Goal: Task Accomplishment & Management: Manage account settings

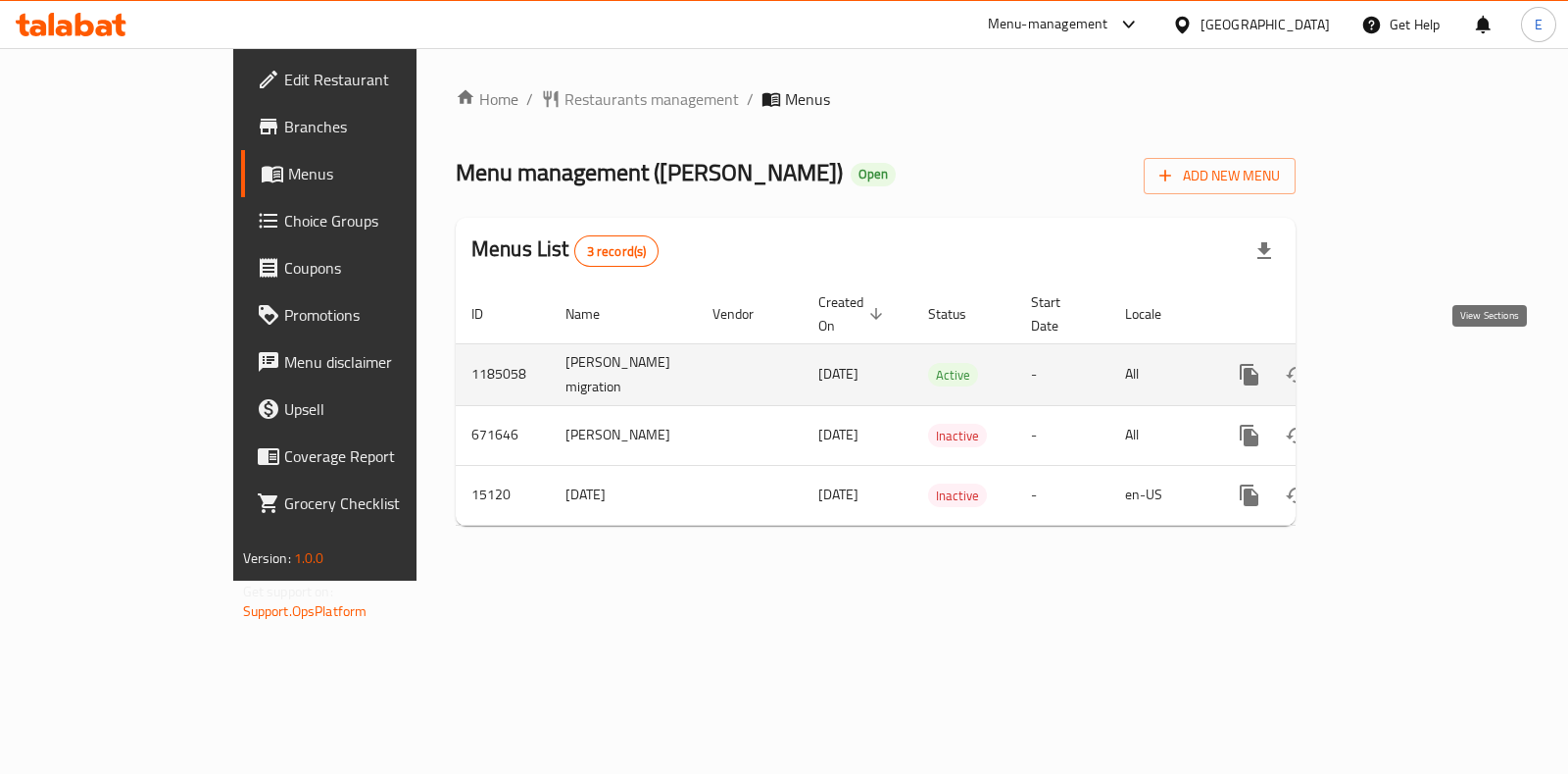
click at [1402, 371] on icon "enhanced table" at bounding box center [1391, 375] width 24 height 24
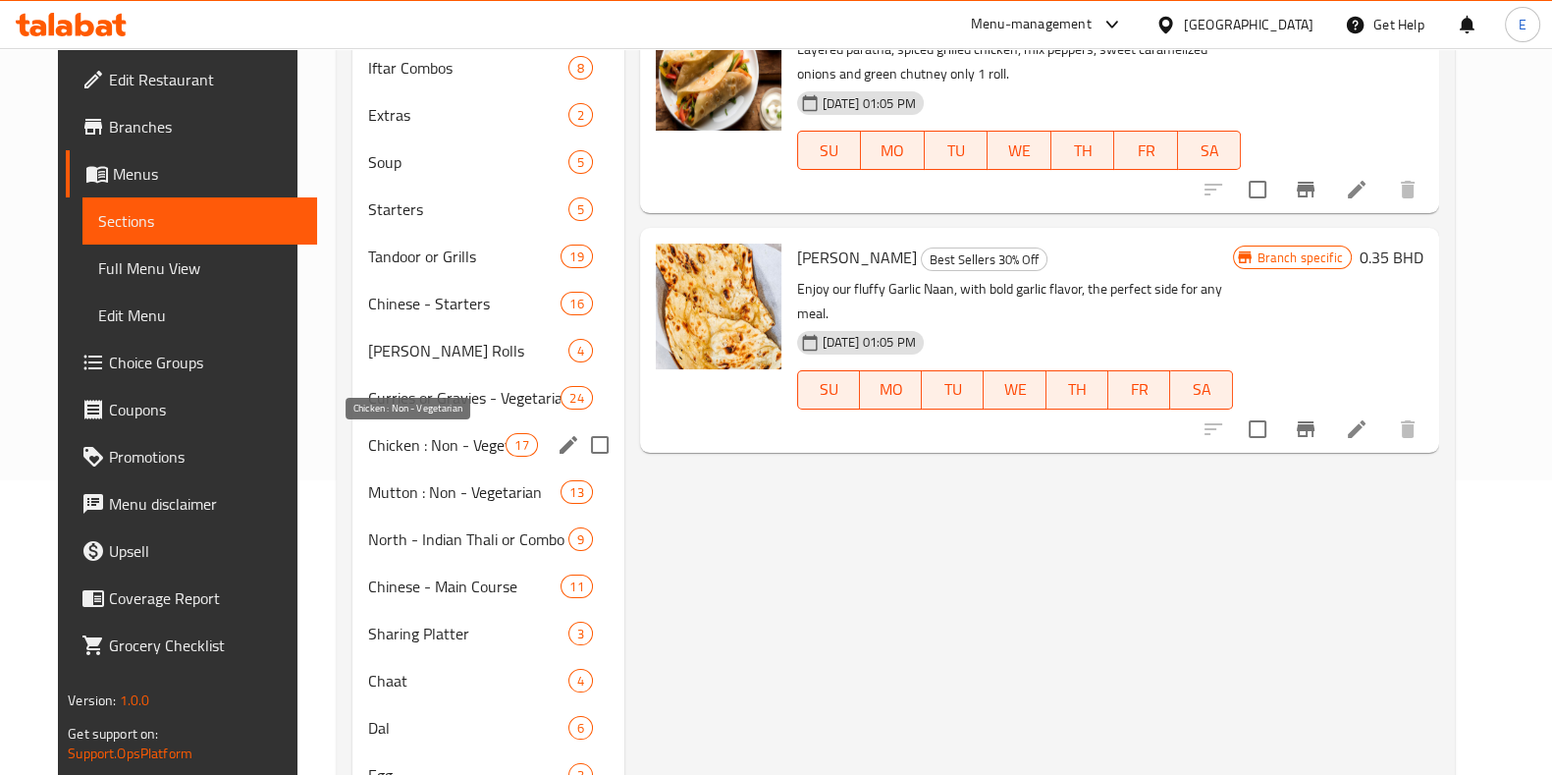
scroll to position [368, 0]
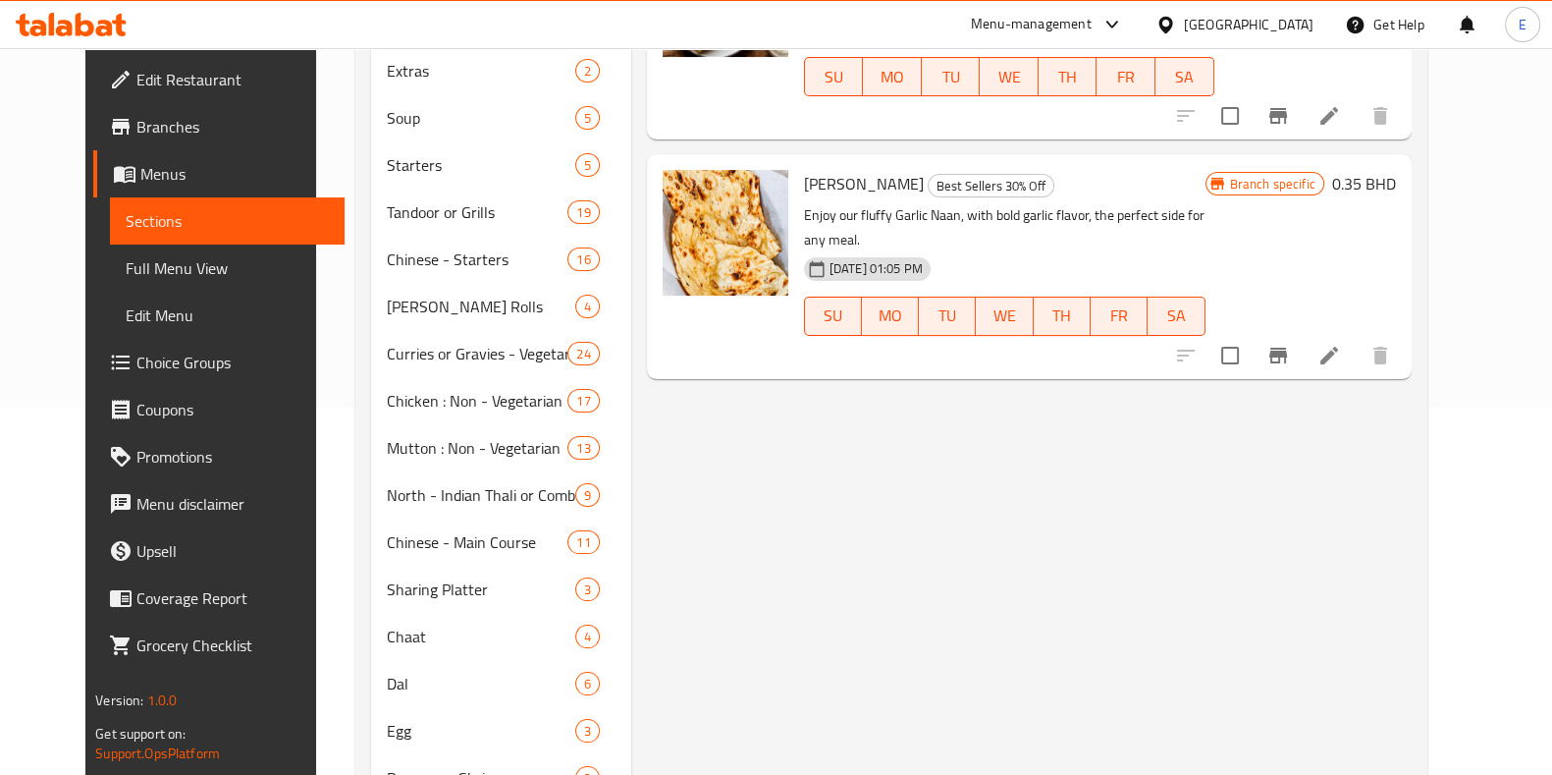
click at [1130, 478] on div "Menu items Add Sort Manage items Chicken Tikka [PERSON_NAME] Roll Best Sellers …" at bounding box center [1021, 472] width 781 height 1240
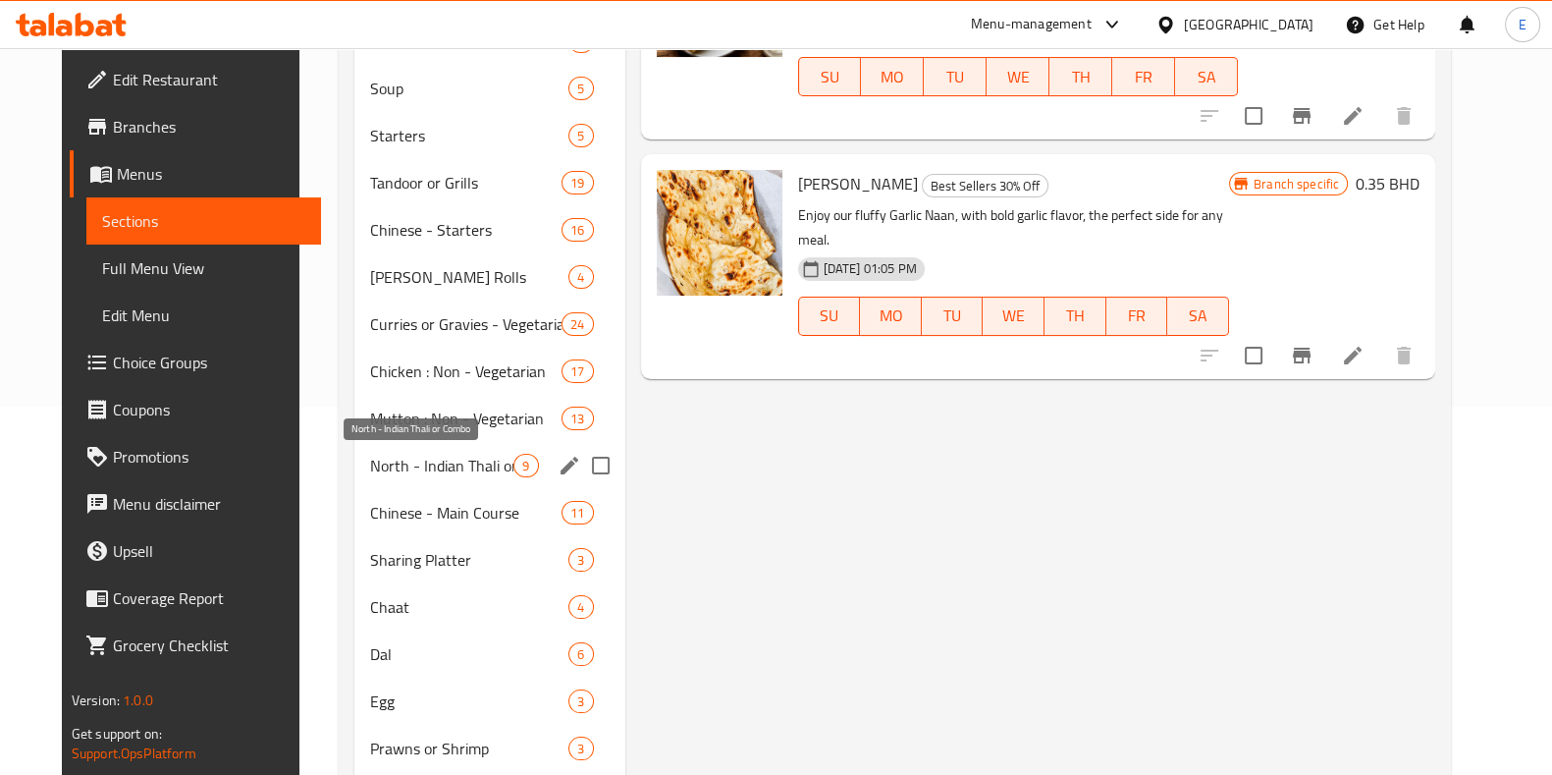
click at [374, 470] on span "North - Indian Thali or Combo" at bounding box center [441, 466] width 143 height 24
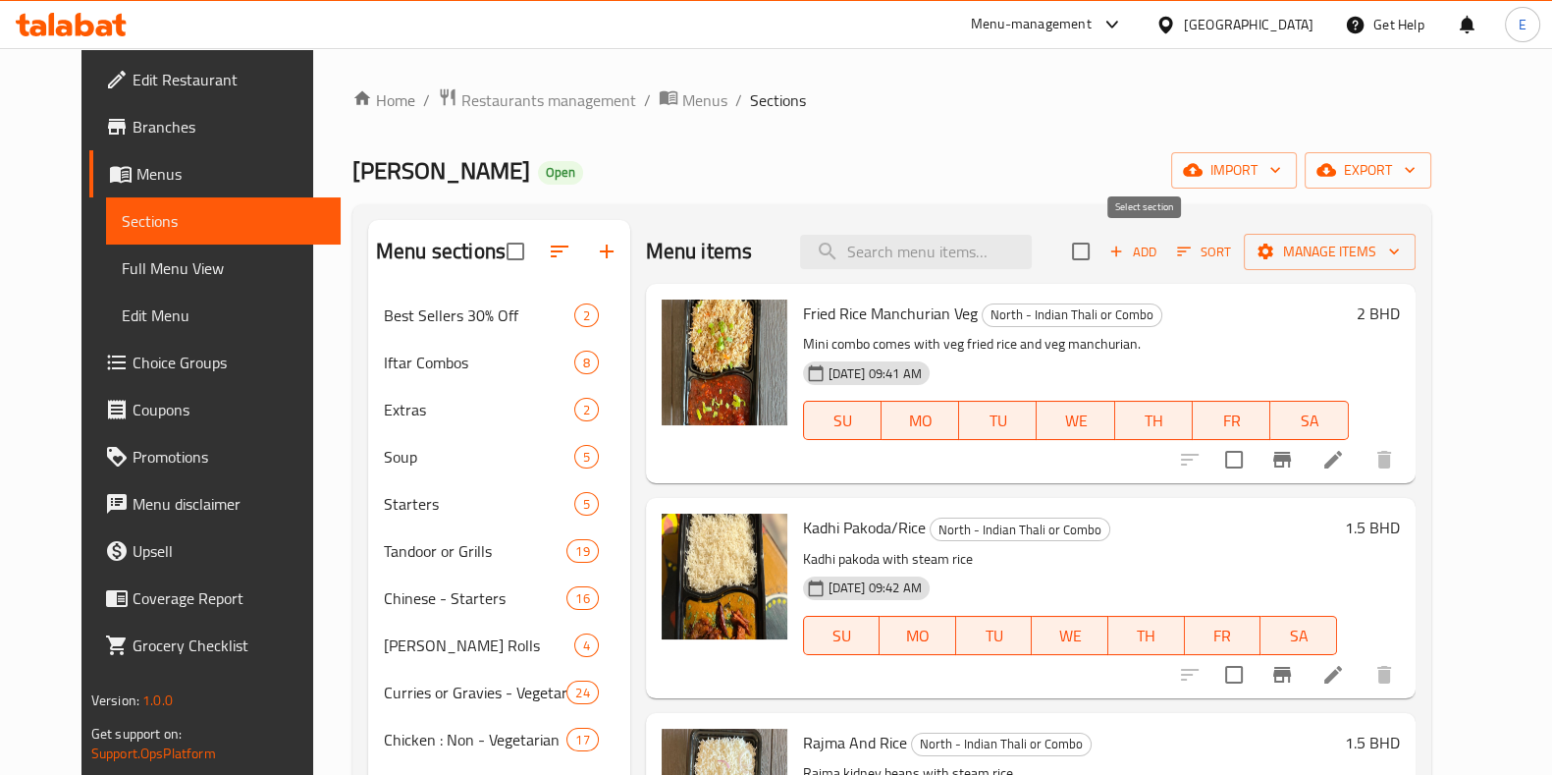
click at [1102, 247] on input "checkbox" at bounding box center [1081, 251] width 41 height 41
checkbox input "true"
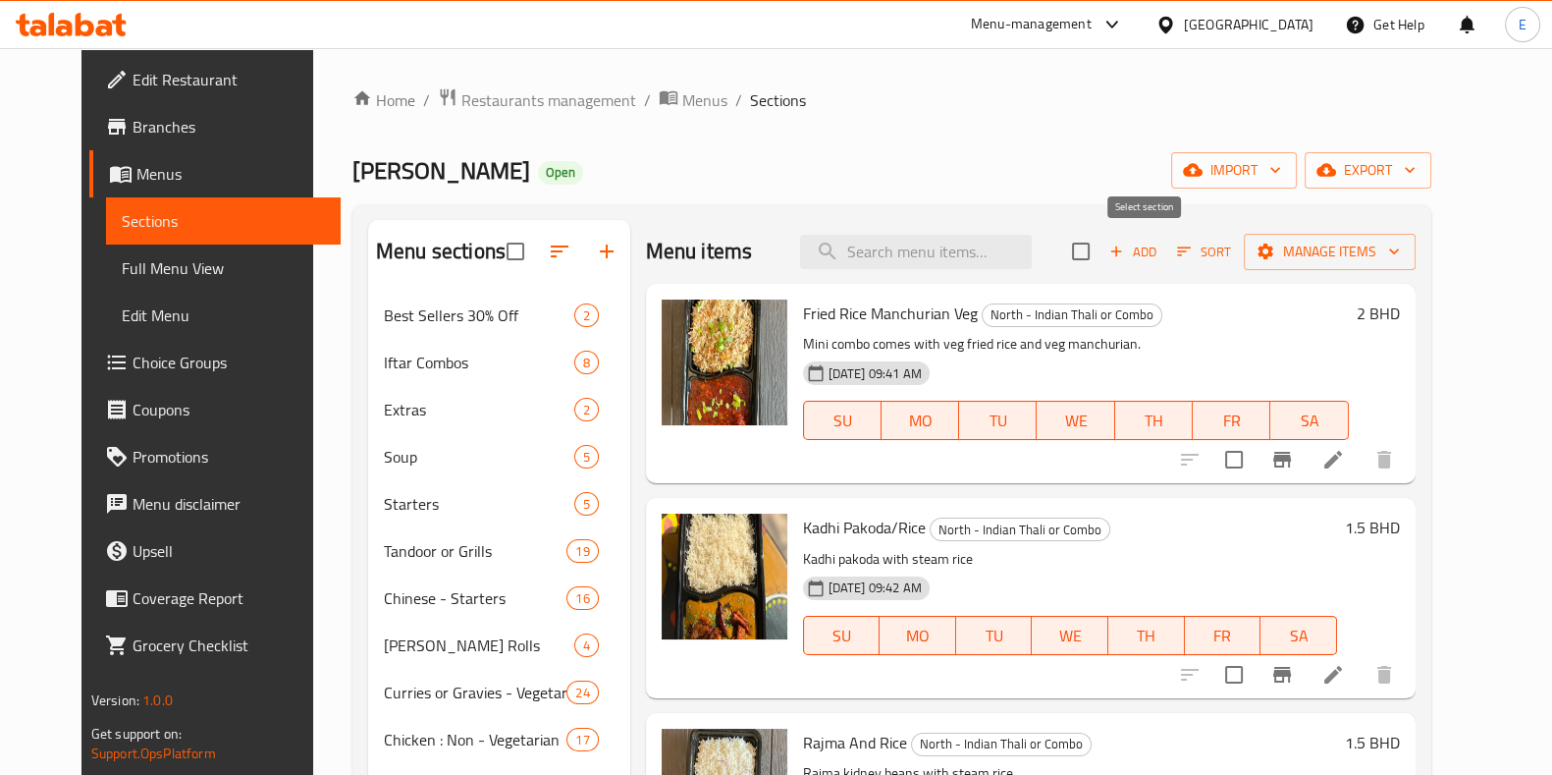
checkbox input "true"
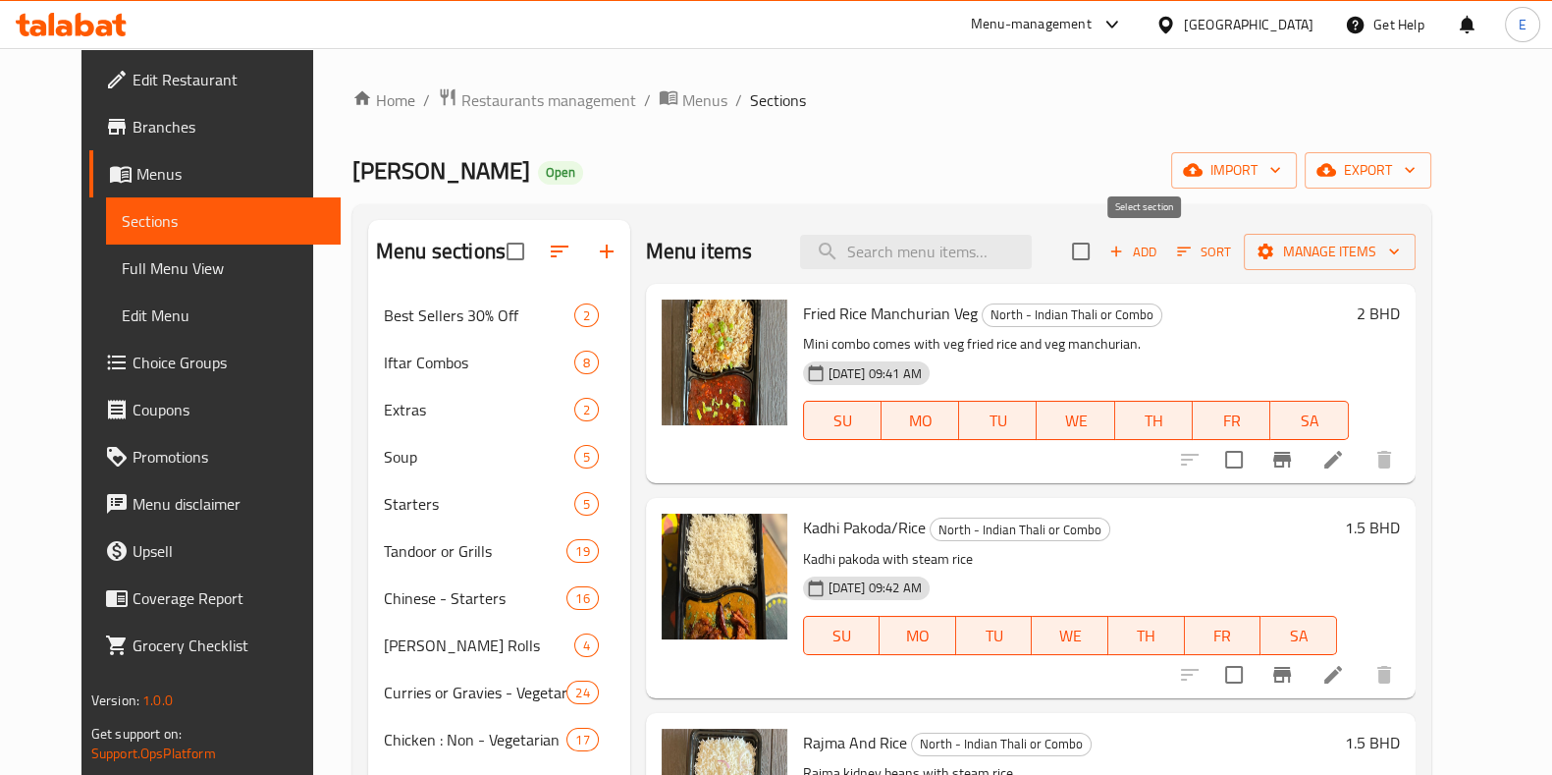
checkbox input "true"
click at [1369, 248] on span "Manage items" at bounding box center [1330, 252] width 140 height 25
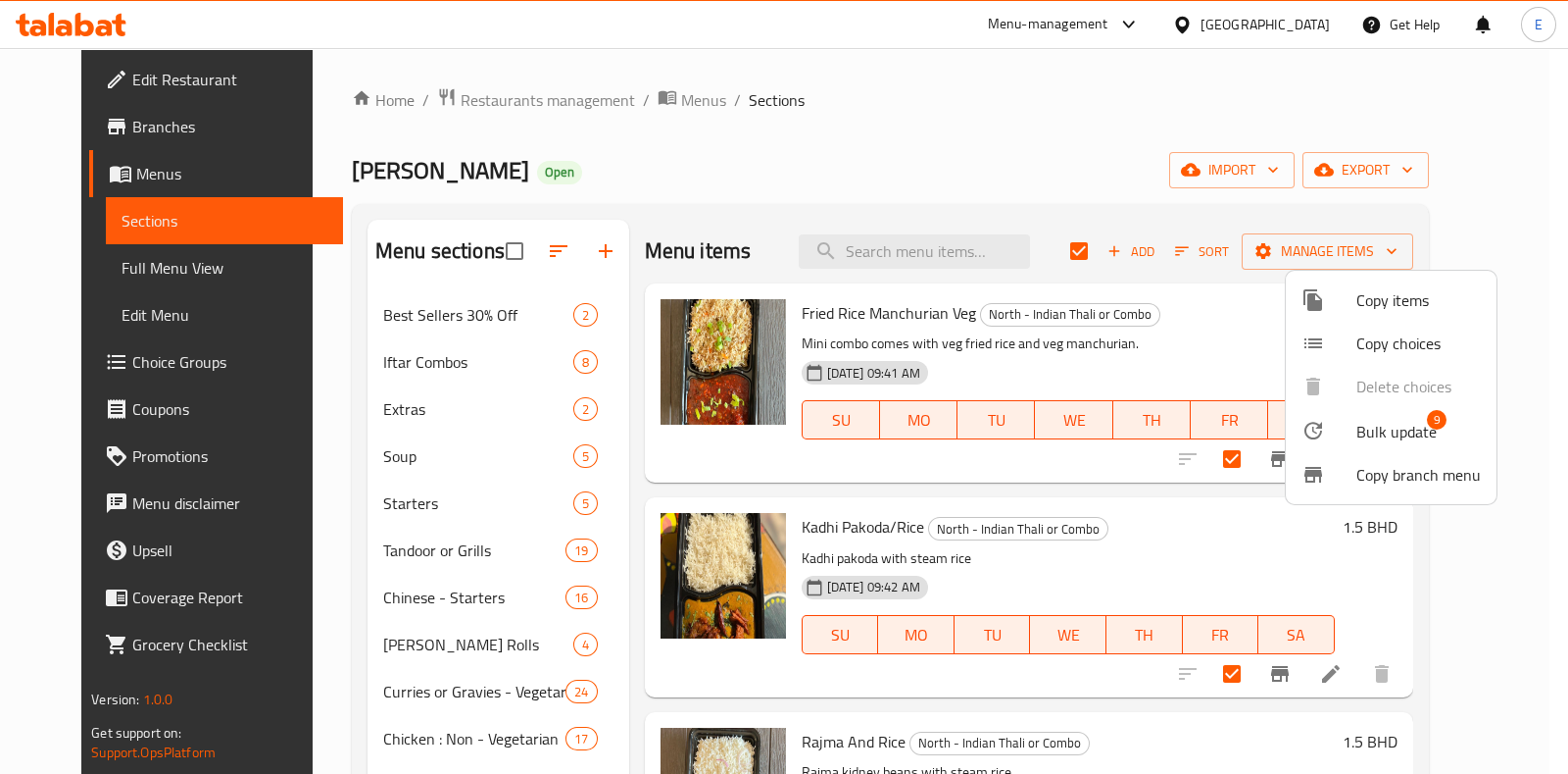
click at [1348, 438] on div at bounding box center [1328, 430] width 55 height 24
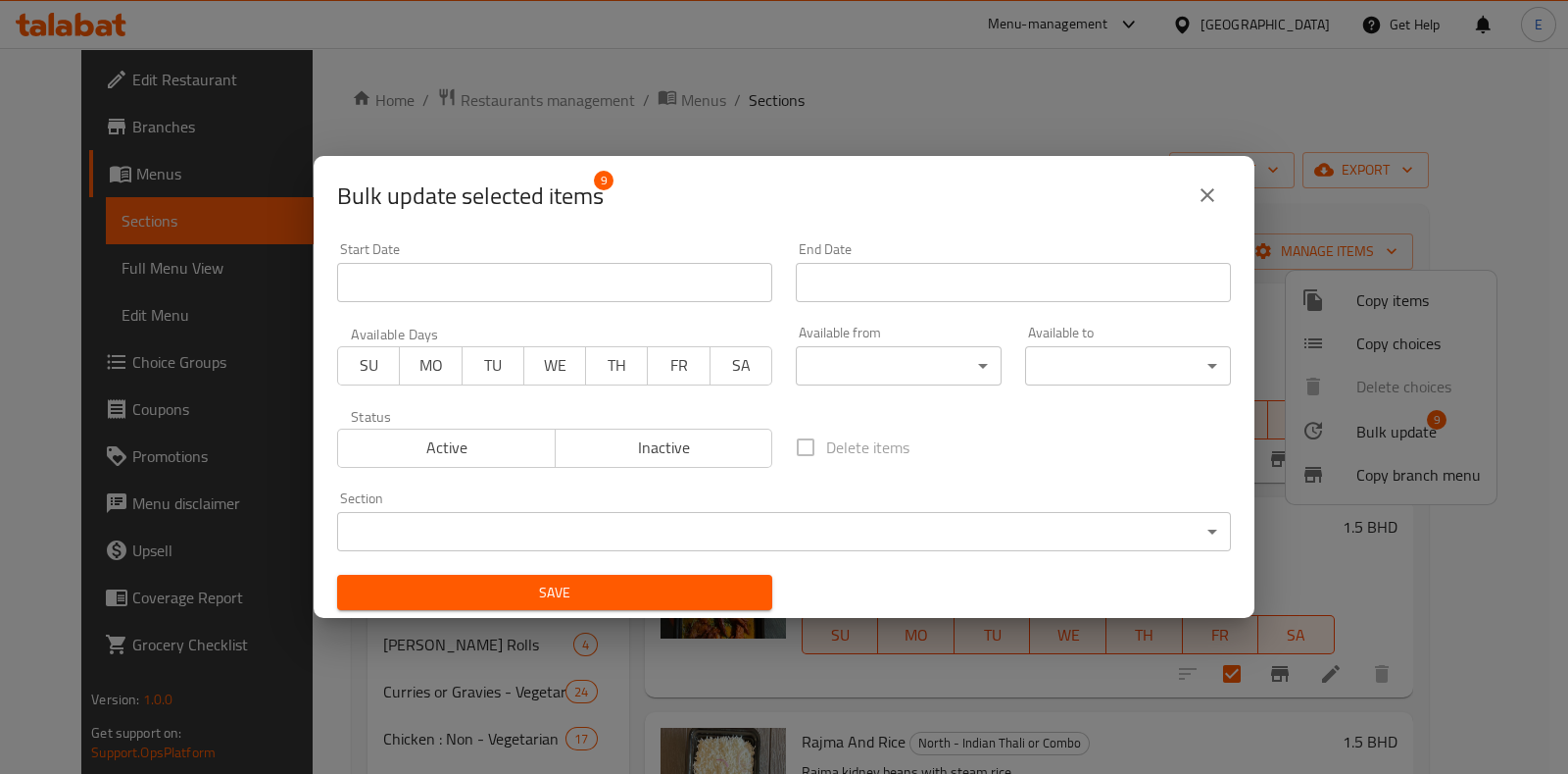
click at [1194, 208] on button "close" at bounding box center [1207, 195] width 47 height 47
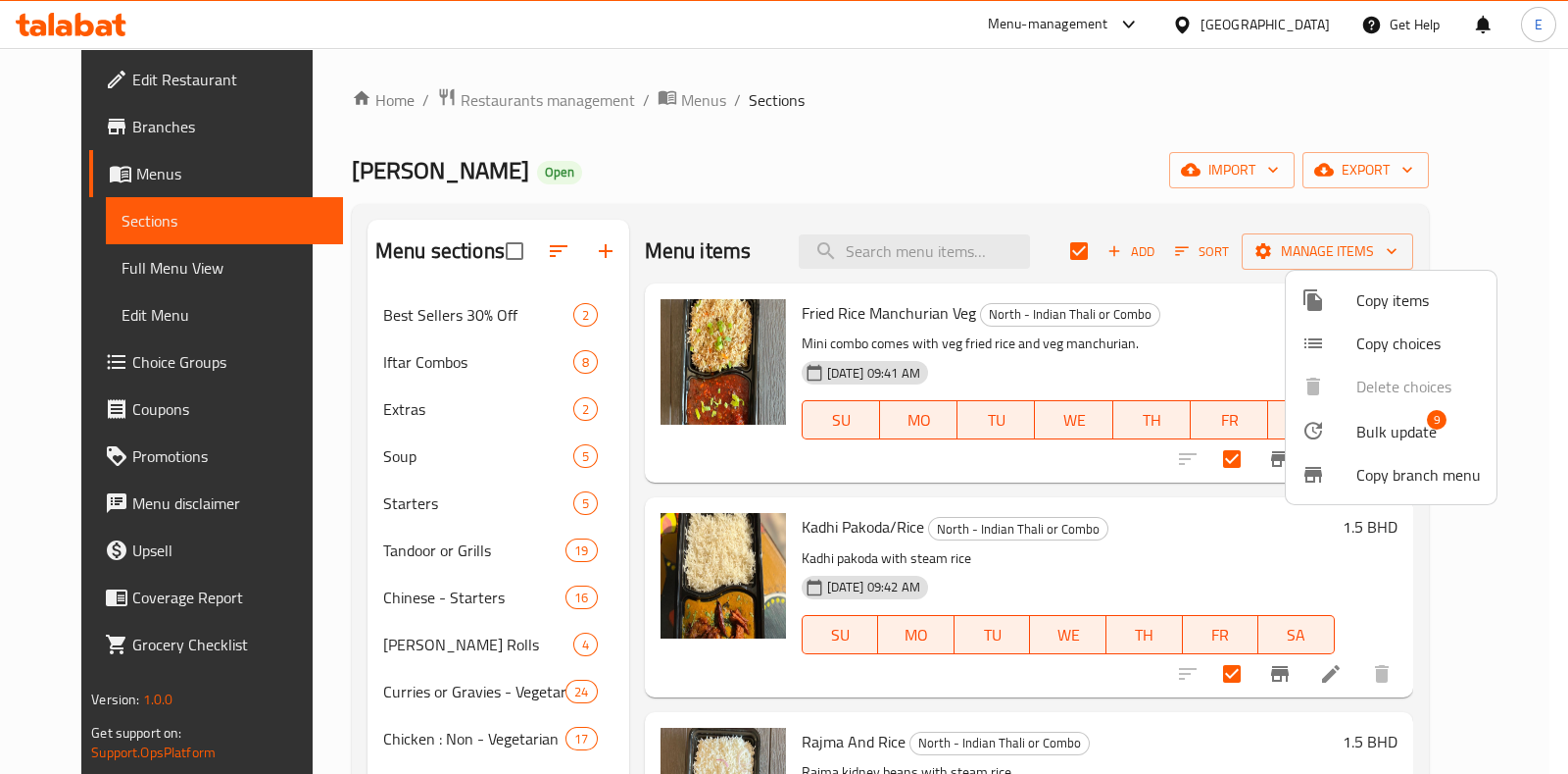
click at [966, 148] on div at bounding box center [784, 387] width 1568 height 774
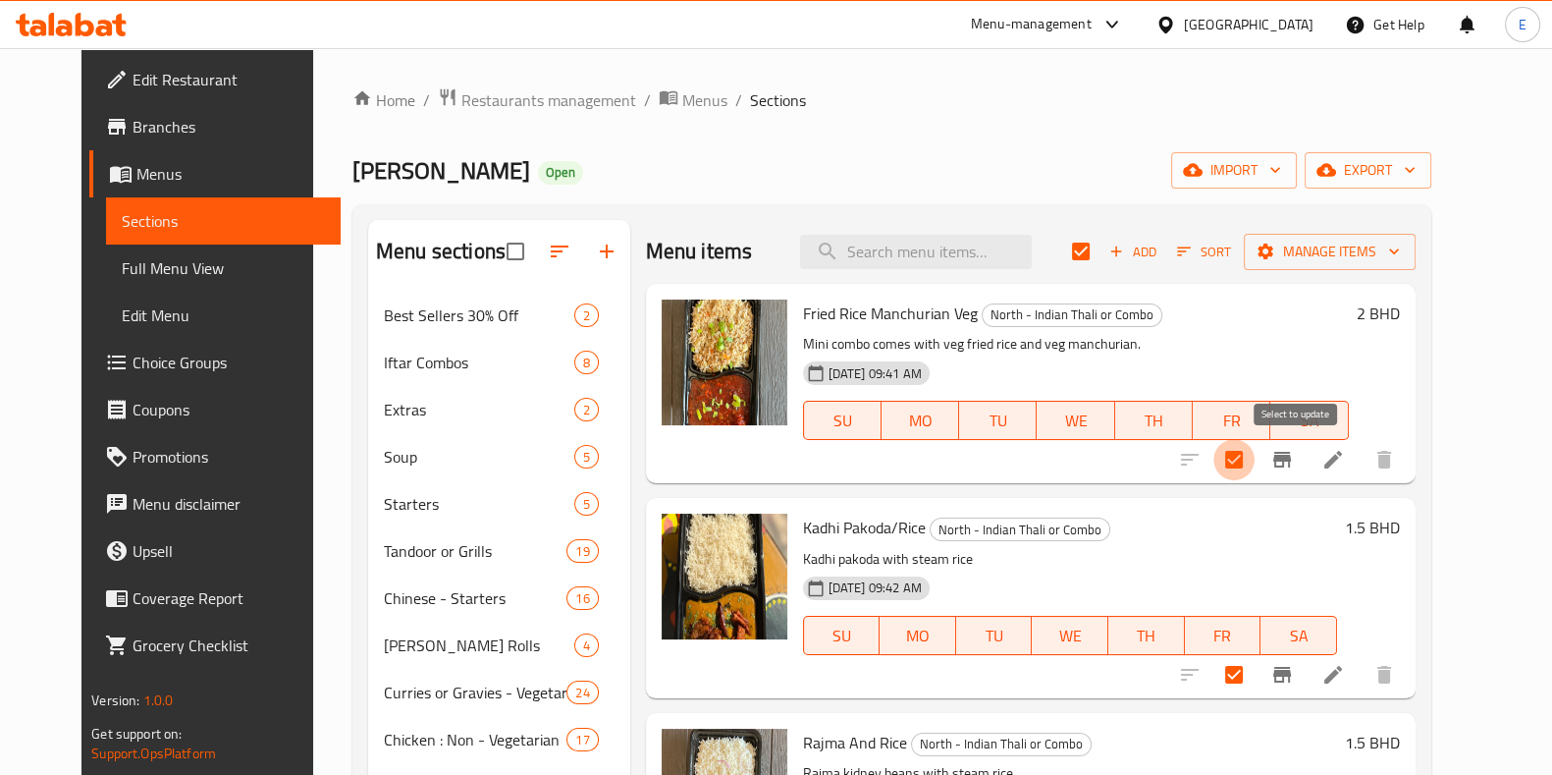
click at [1255, 468] on input "checkbox" at bounding box center [1234, 459] width 41 height 41
checkbox input "false"
click at [1102, 245] on input "checkbox" at bounding box center [1081, 251] width 41 height 41
checkbox input "true"
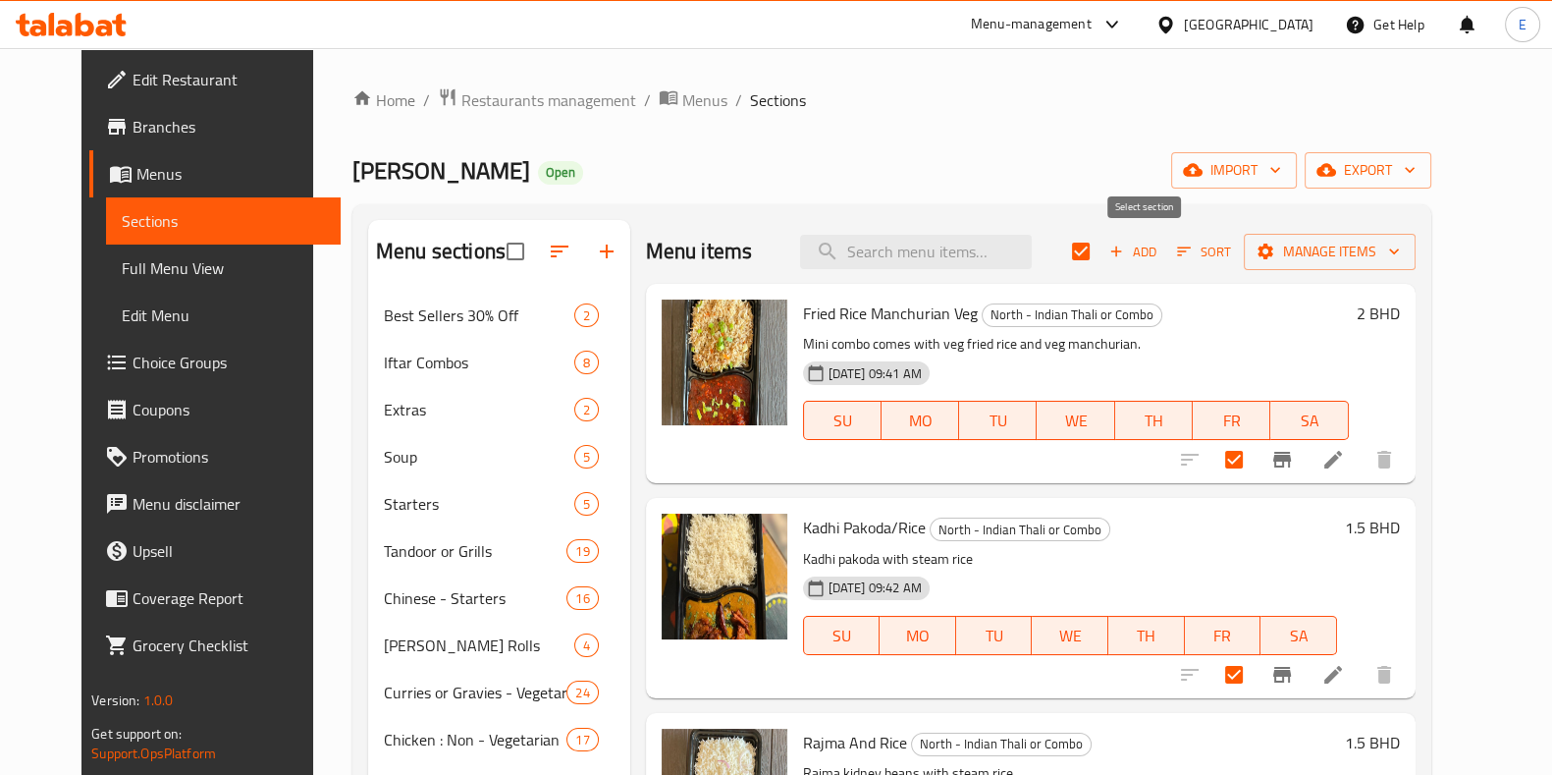
click at [1102, 252] on input "checkbox" at bounding box center [1081, 251] width 41 height 41
checkbox input "false"
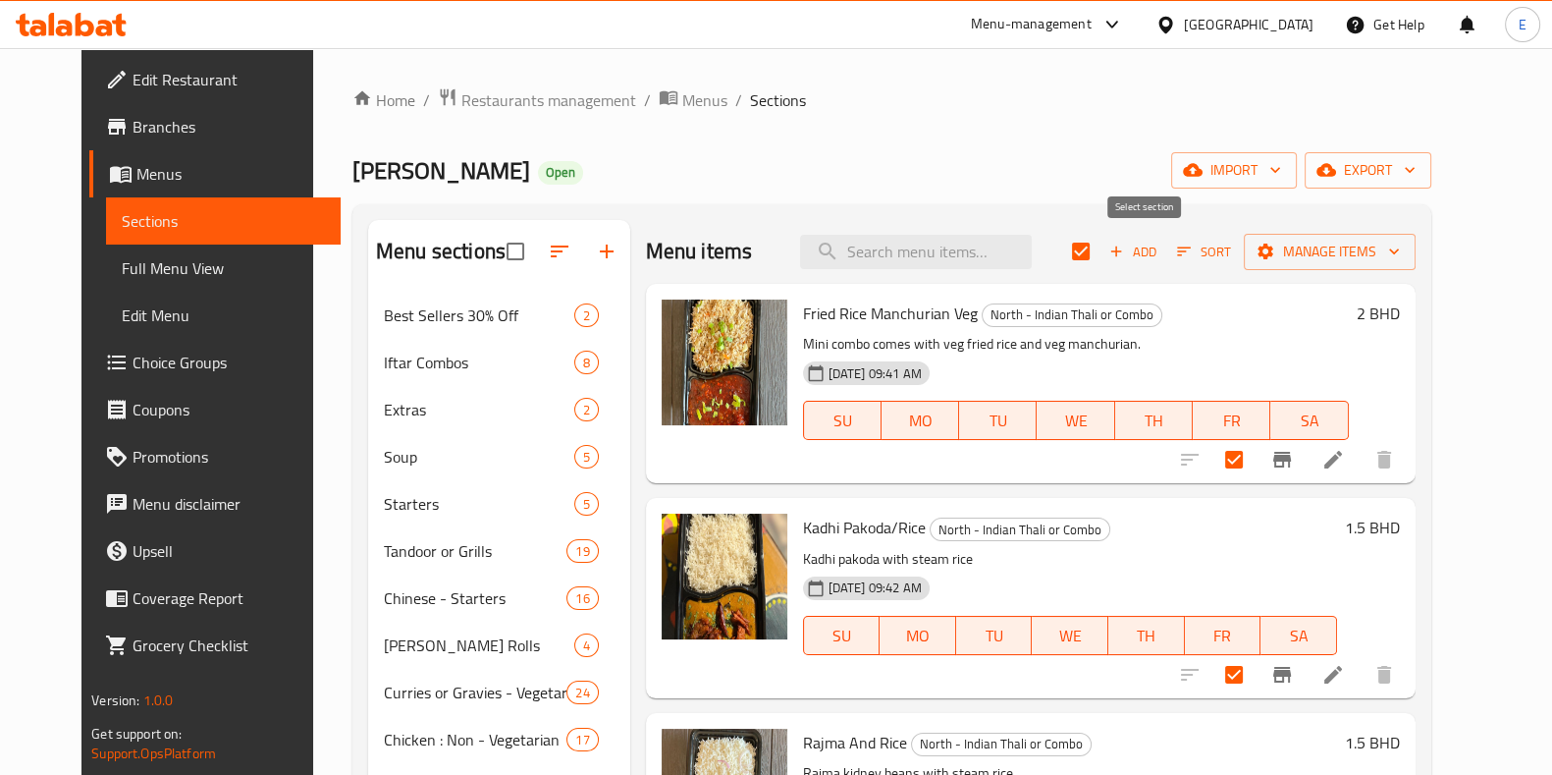
checkbox input "false"
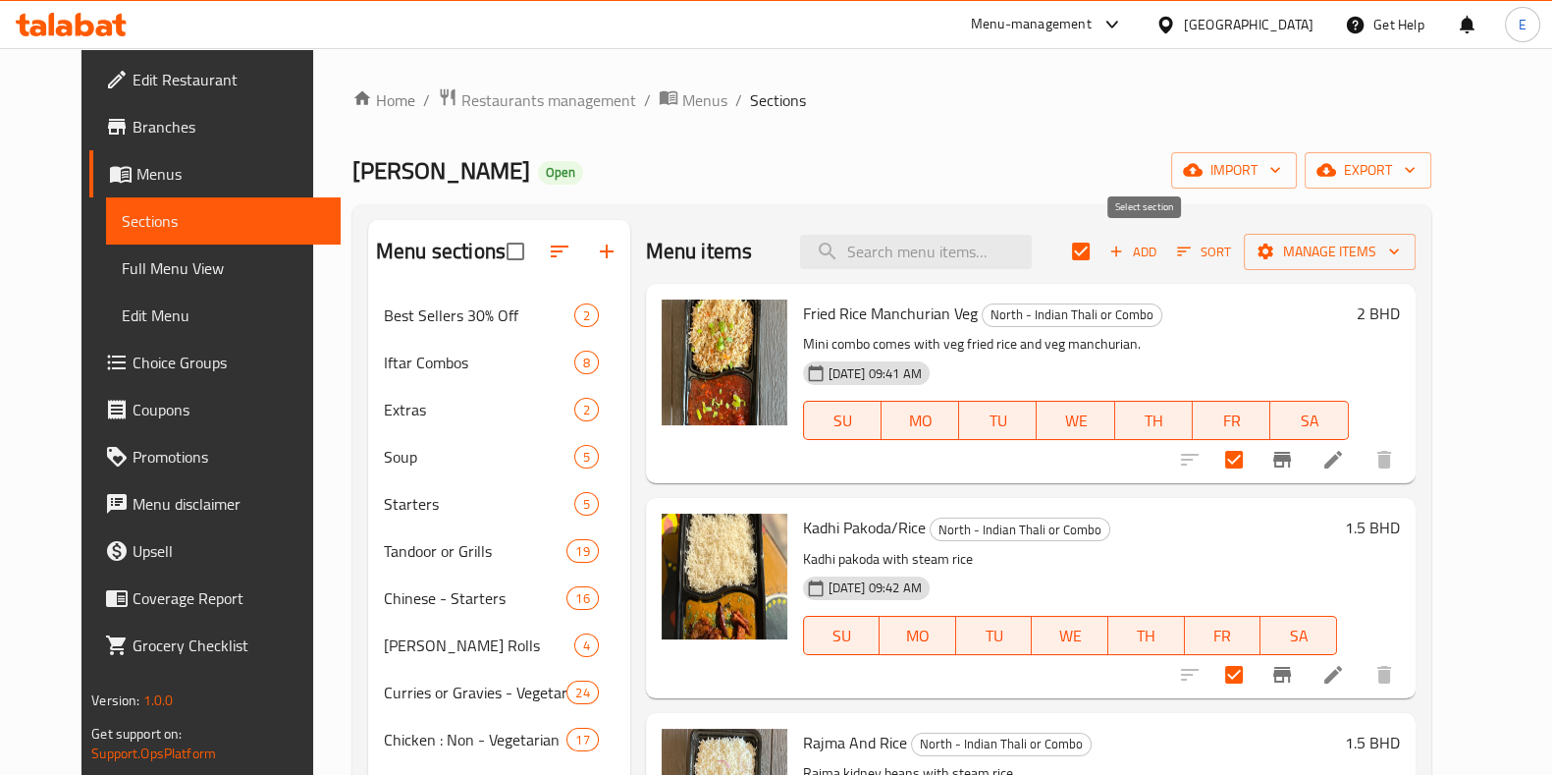
checkbox input "false"
drag, startPoint x: 1053, startPoint y: 187, endPoint x: 1036, endPoint y: 233, distance: 49.1
click at [1053, 187] on div "Dilli Tadka Open import export" at bounding box center [892, 170] width 1079 height 36
click at [1012, 272] on div "Menu items Add Sort Manage items" at bounding box center [1031, 252] width 770 height 64
drag, startPoint x: 1007, startPoint y: 259, endPoint x: 1030, endPoint y: 257, distance: 23.6
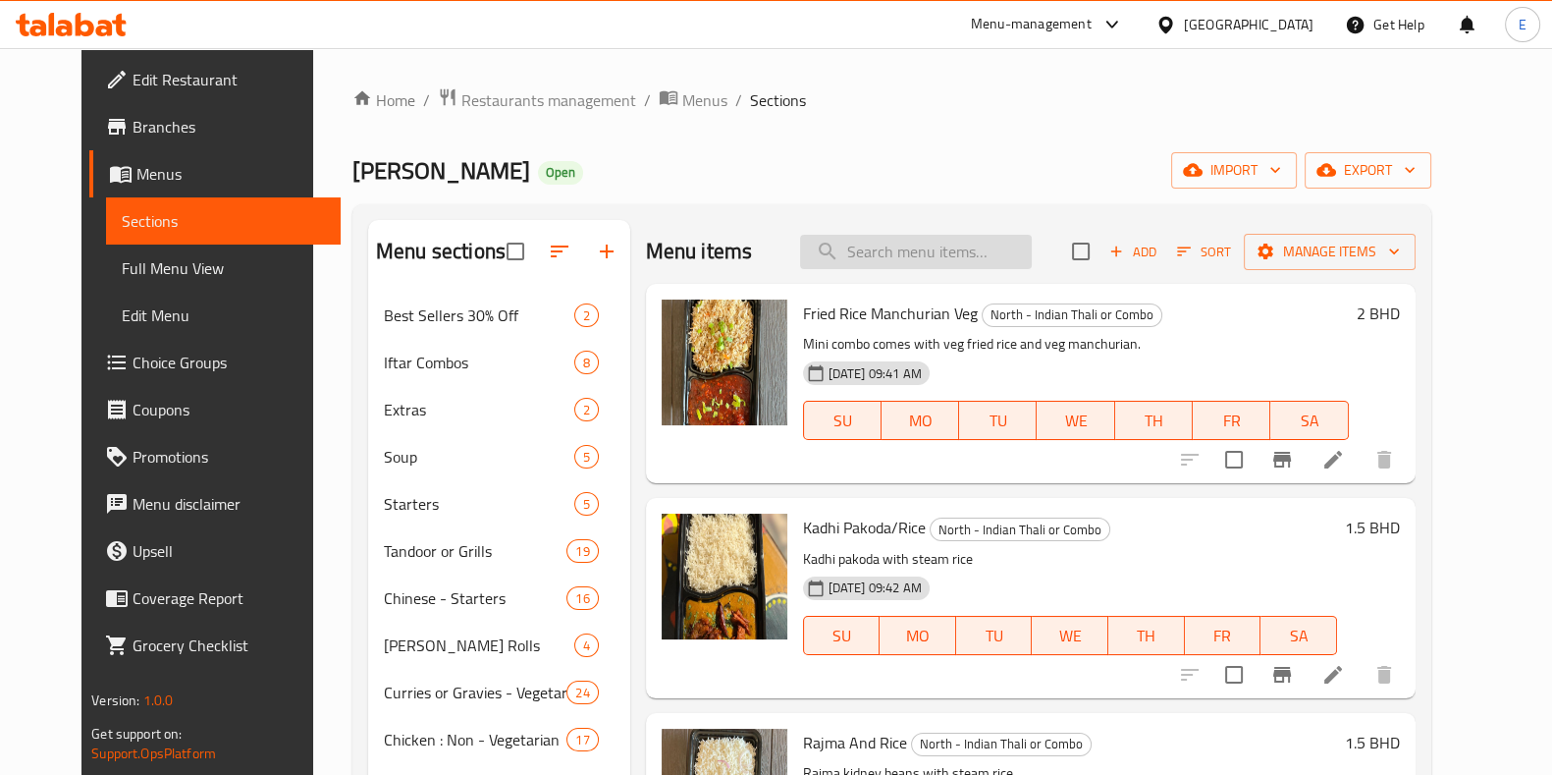
click at [1007, 258] on input "search" at bounding box center [916, 252] width 232 height 34
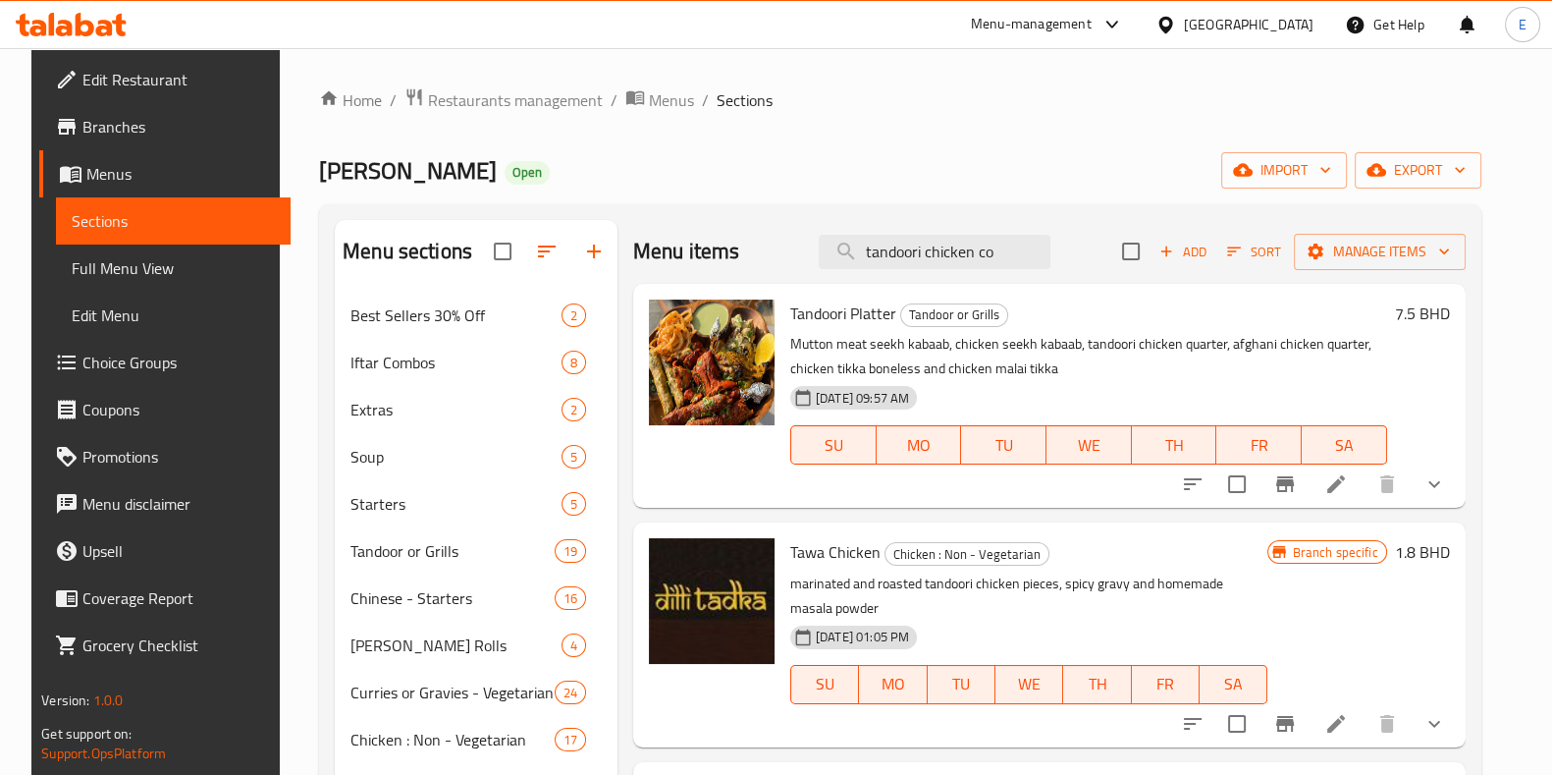
type input "tandoori chicken com"
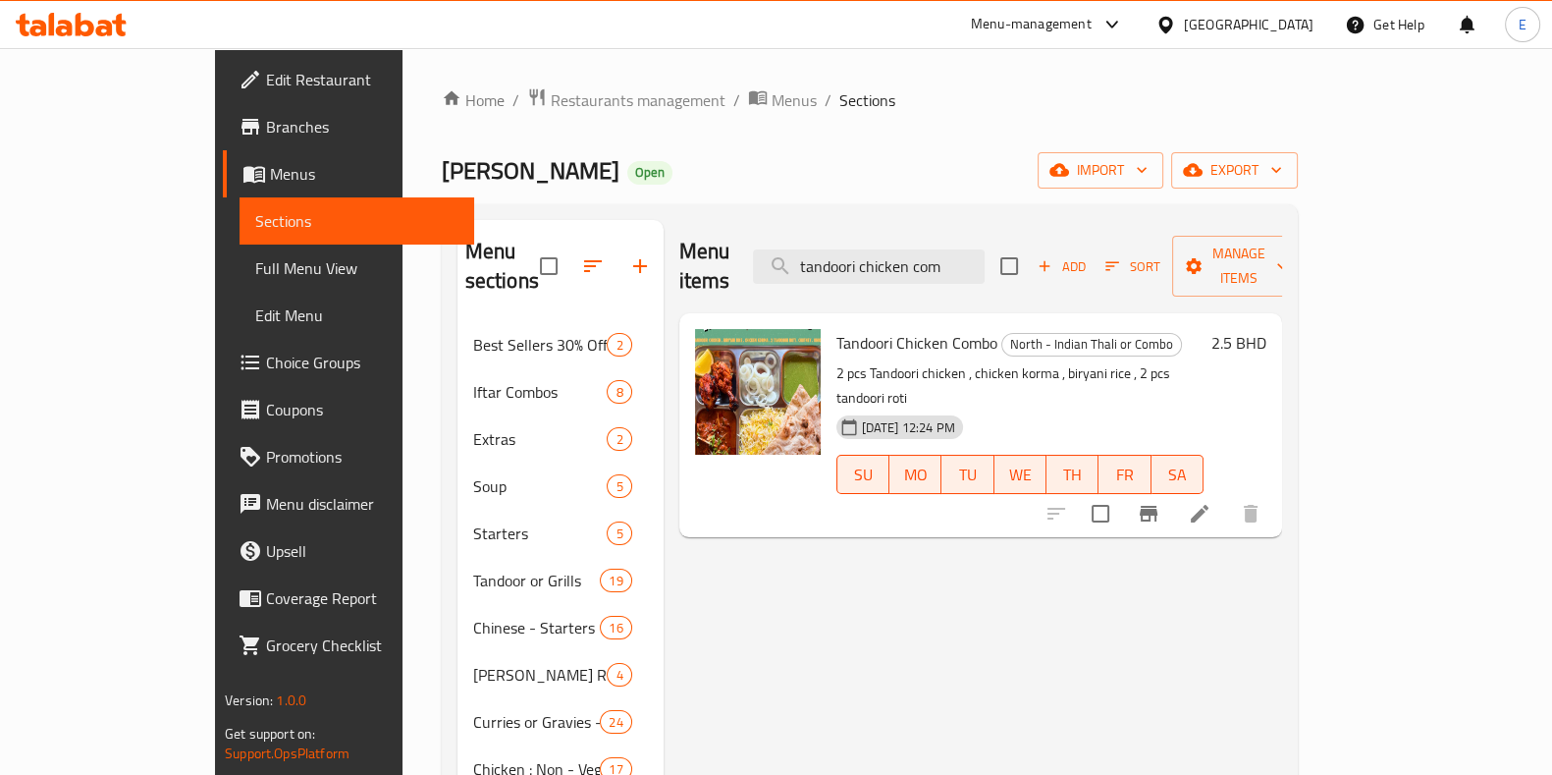
drag, startPoint x: 1050, startPoint y: 252, endPoint x: 511, endPoint y: 282, distance: 539.9
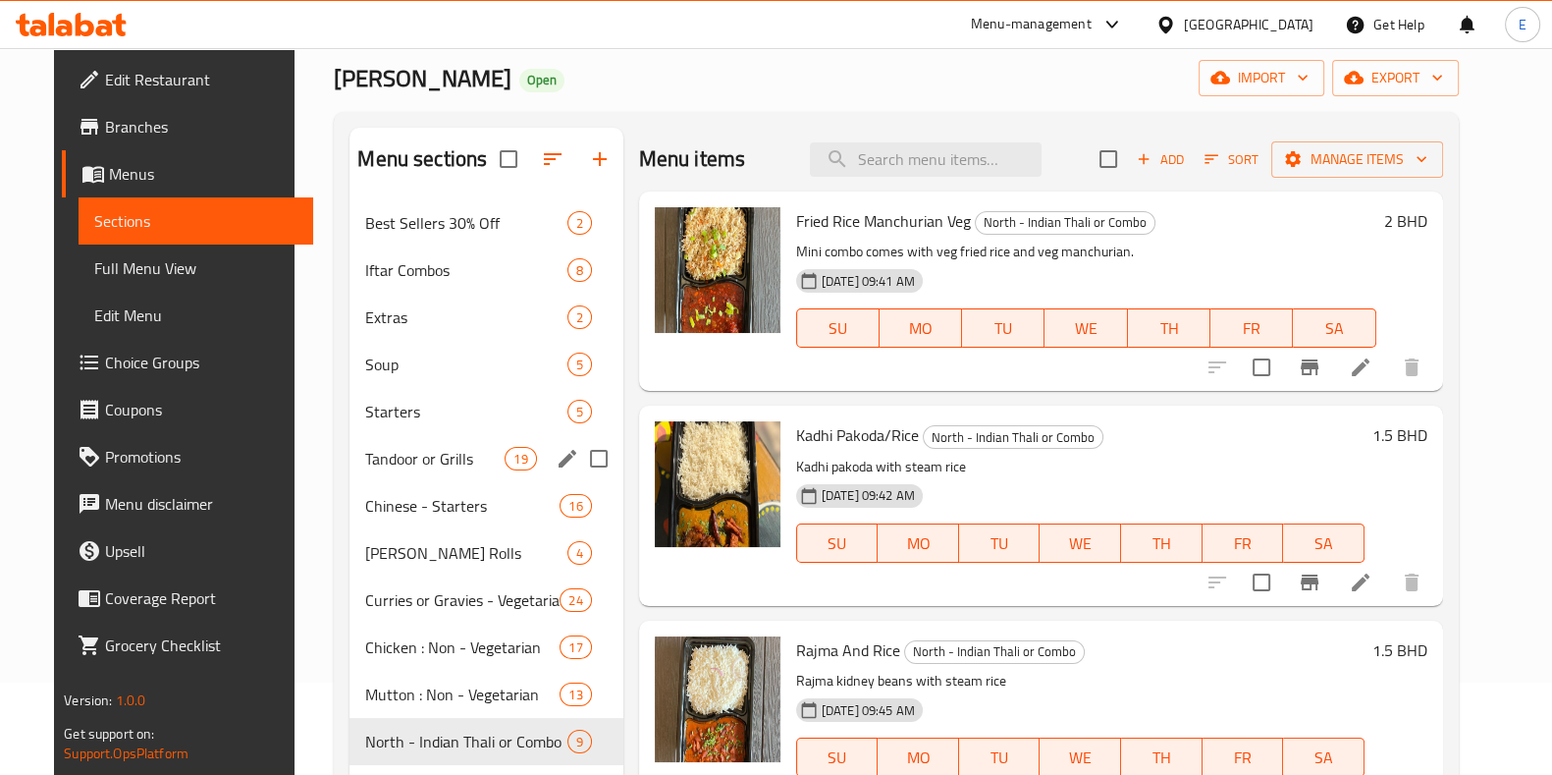
scroll to position [245, 0]
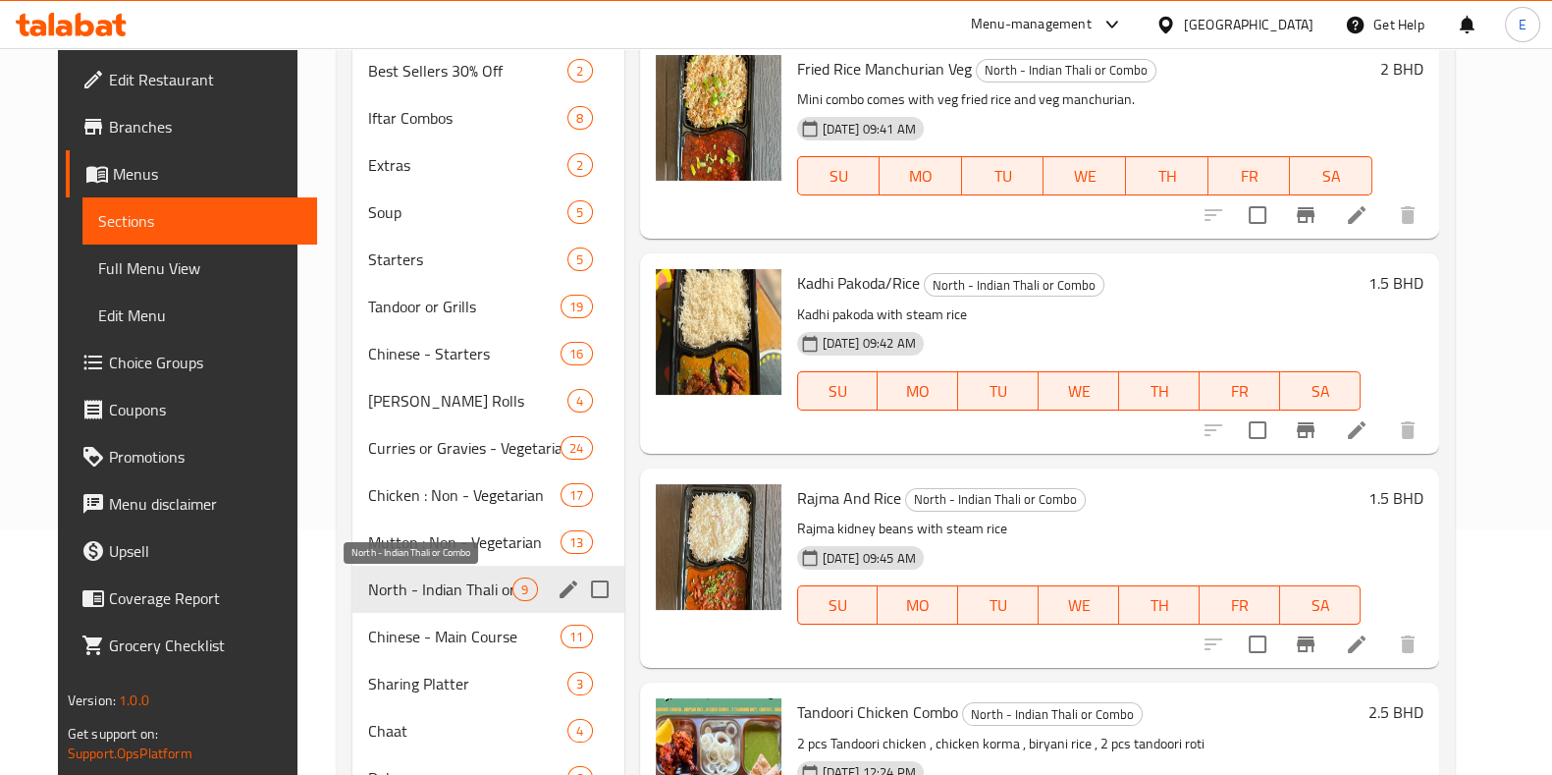
click at [452, 586] on span "North - Indian Thali or Combo" at bounding box center [440, 589] width 145 height 24
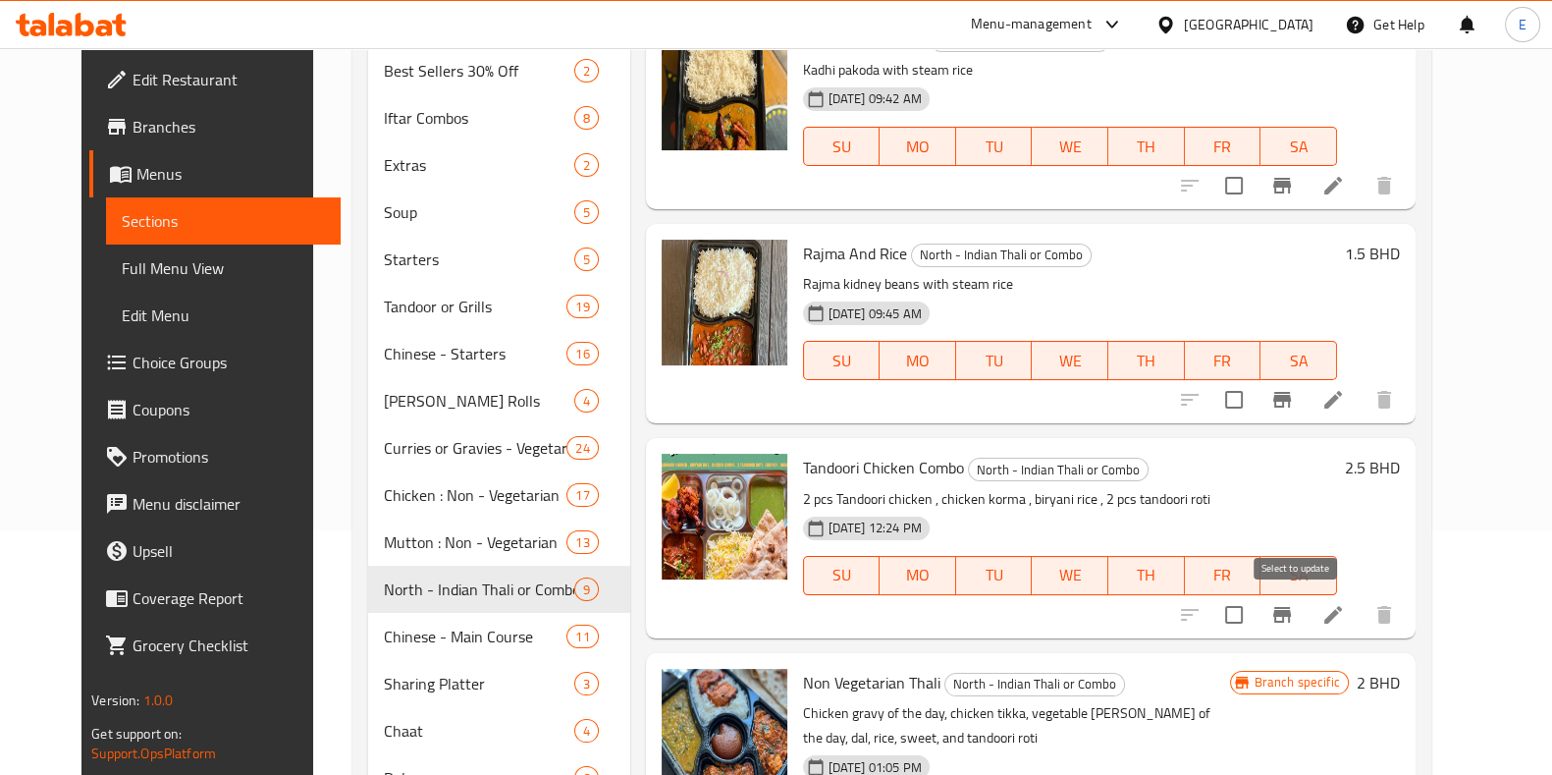
click at [1255, 612] on input "checkbox" at bounding box center [1234, 614] width 41 height 41
checkbox input "true"
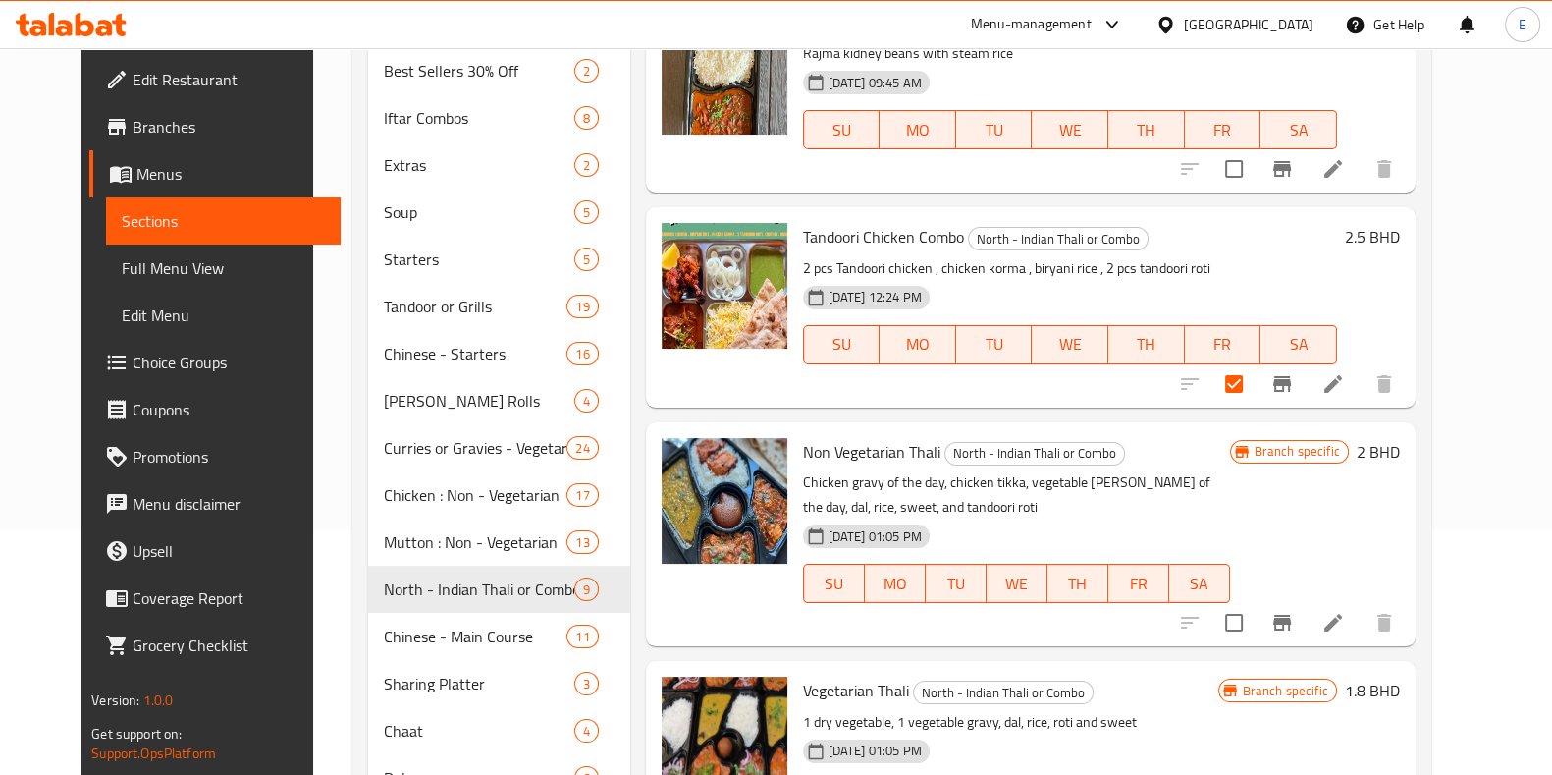
scroll to position [614, 0]
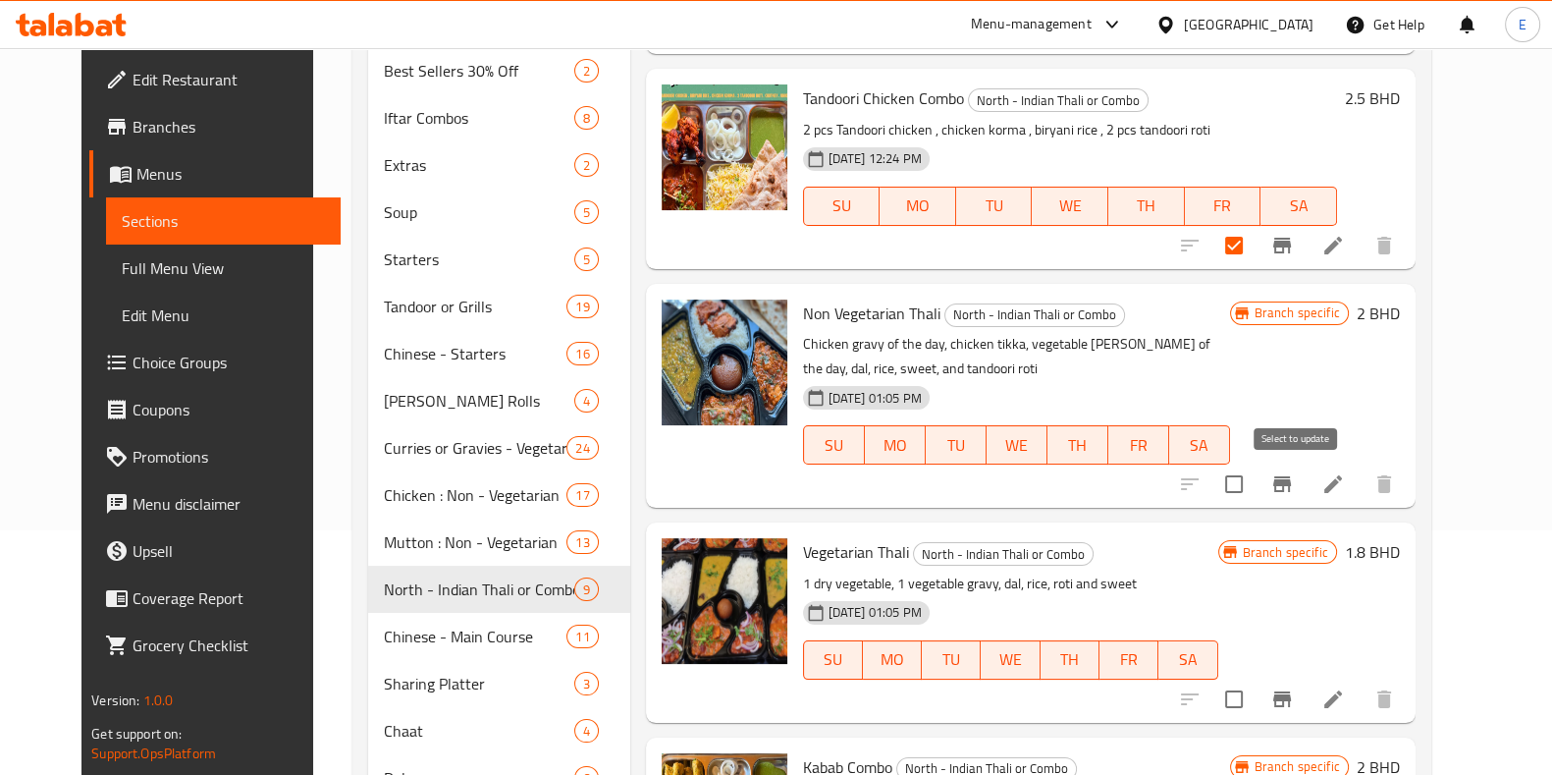
click at [1255, 487] on input "checkbox" at bounding box center [1234, 483] width 41 height 41
checkbox input "true"
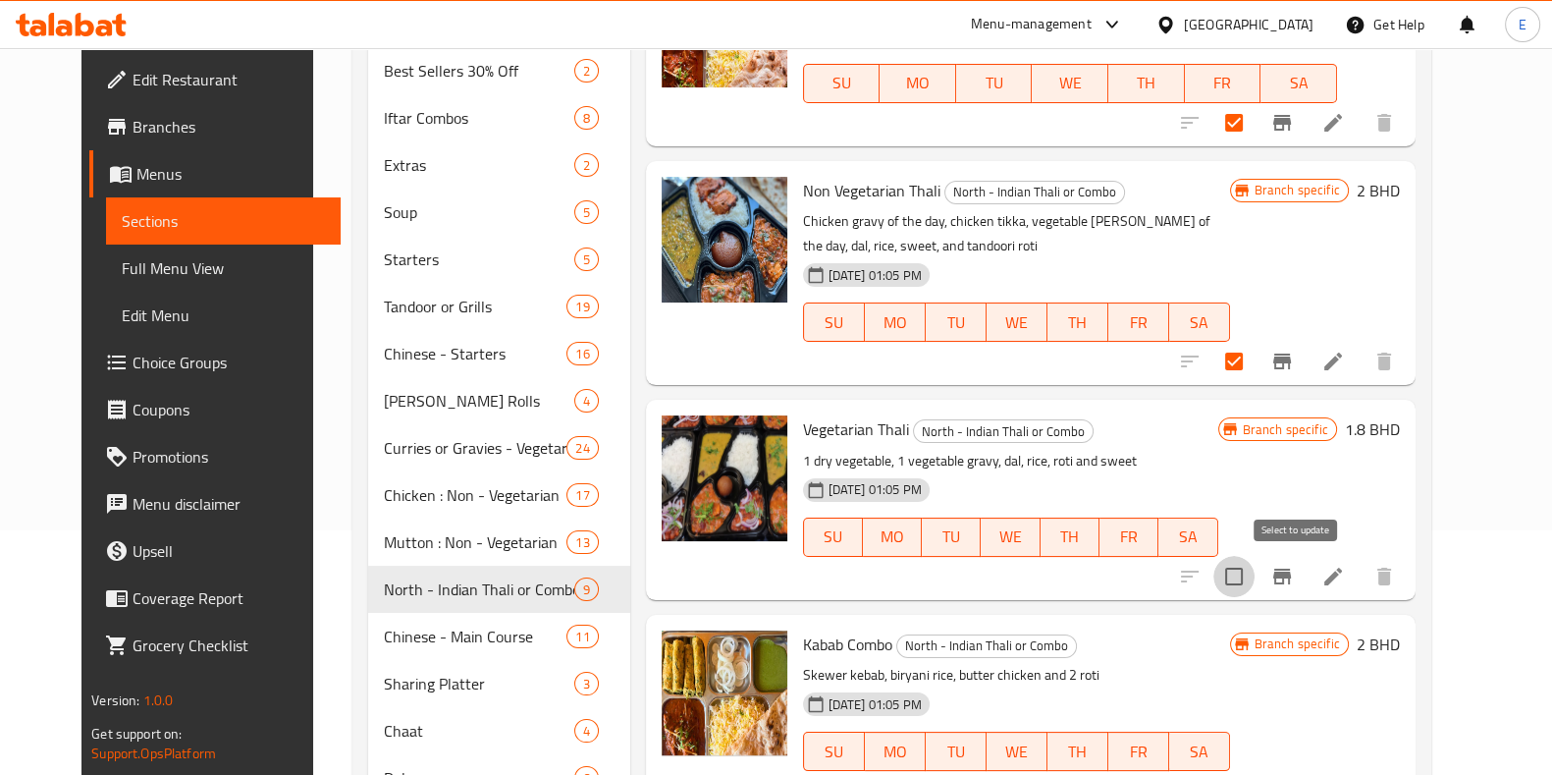
click at [1255, 572] on input "checkbox" at bounding box center [1234, 576] width 41 height 41
checkbox input "true"
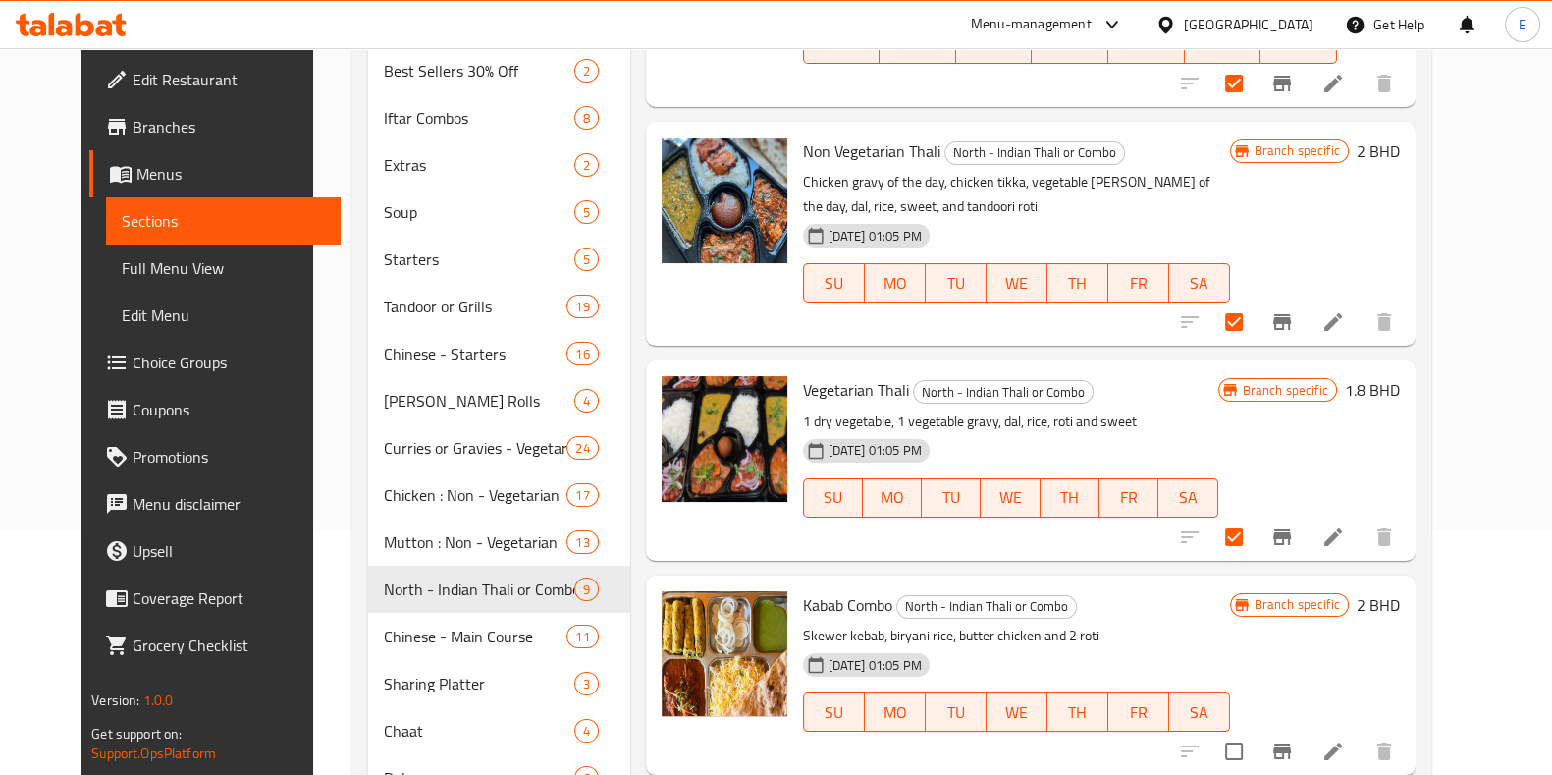
scroll to position [793, 0]
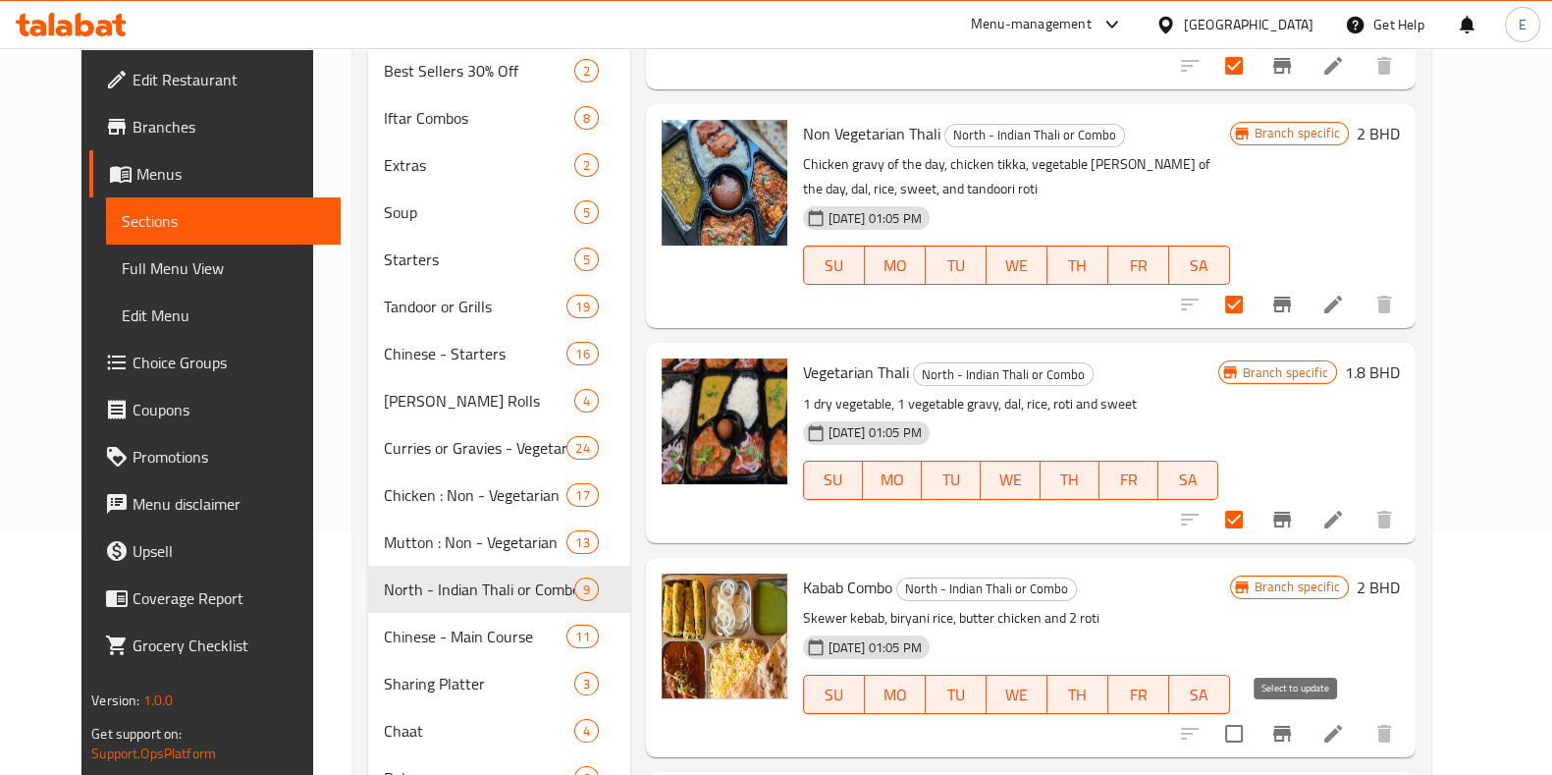
click at [1255, 739] on input "checkbox" at bounding box center [1234, 733] width 41 height 41
checkbox input "true"
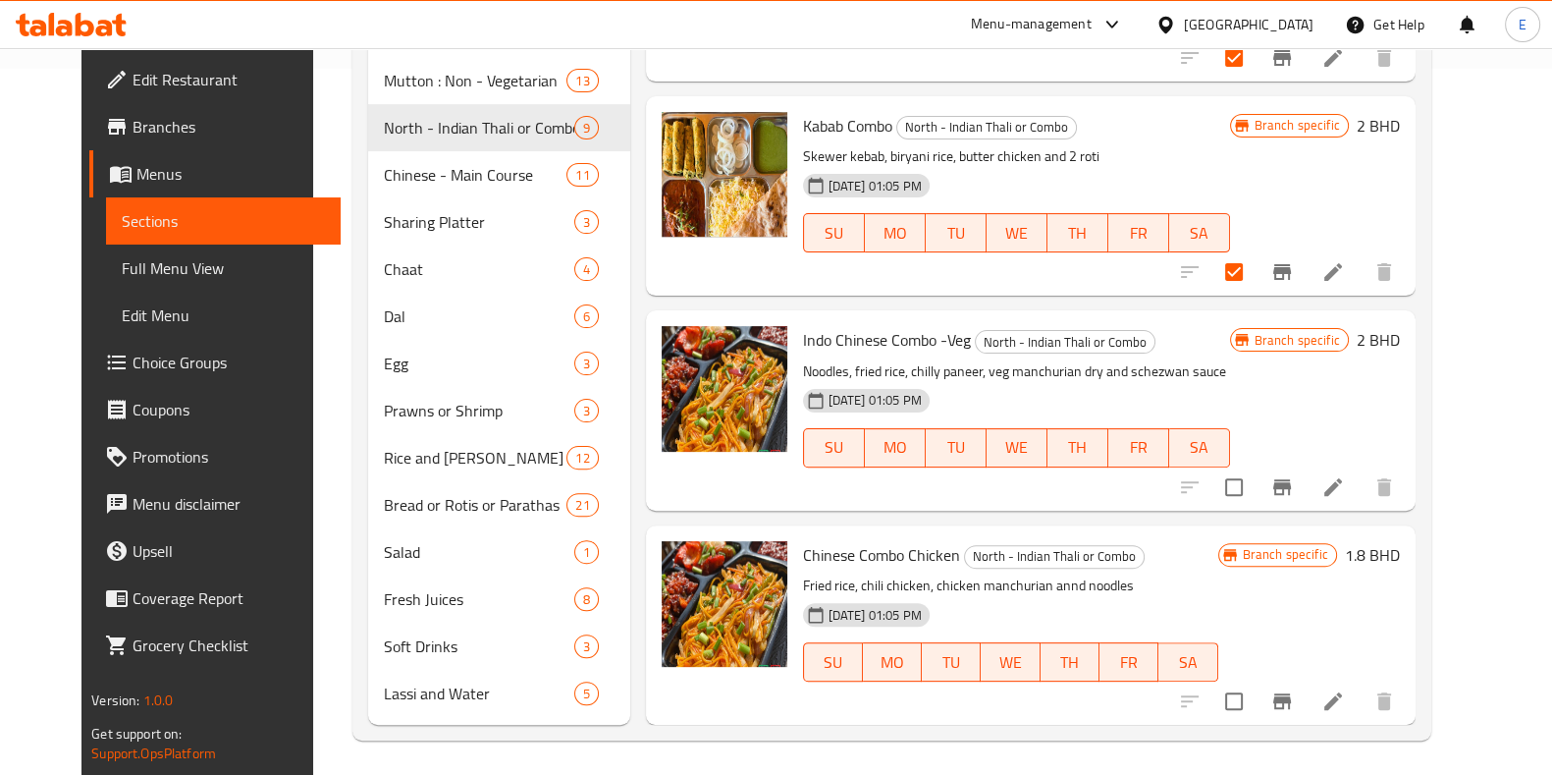
scroll to position [710, 0]
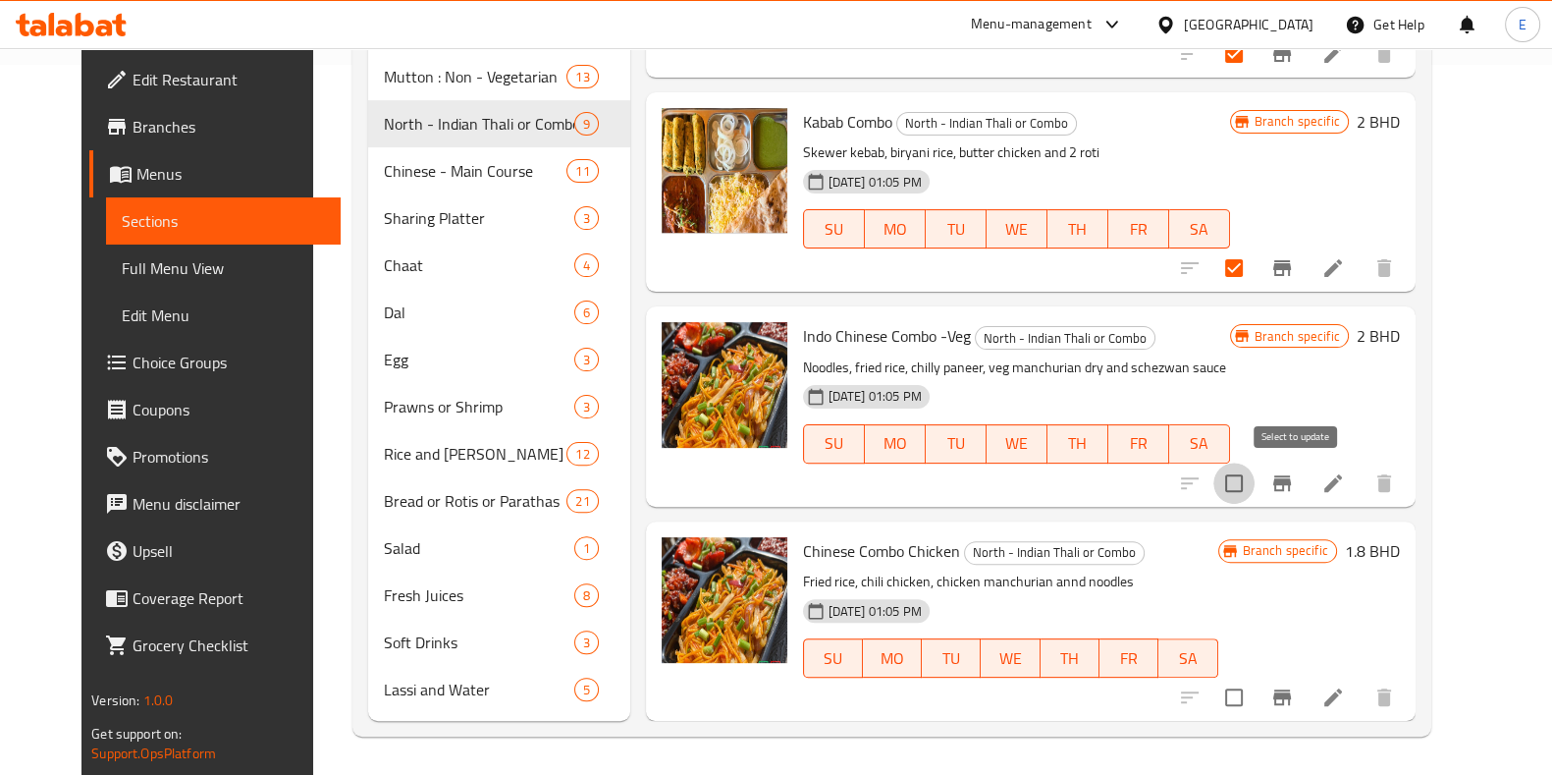
drag, startPoint x: 1299, startPoint y: 482, endPoint x: 1303, endPoint y: 593, distance: 111.0
click at [1255, 485] on input "checkbox" at bounding box center [1234, 483] width 41 height 41
checkbox input "true"
click at [1255, 693] on input "checkbox" at bounding box center [1234, 697] width 41 height 41
checkbox input "true"
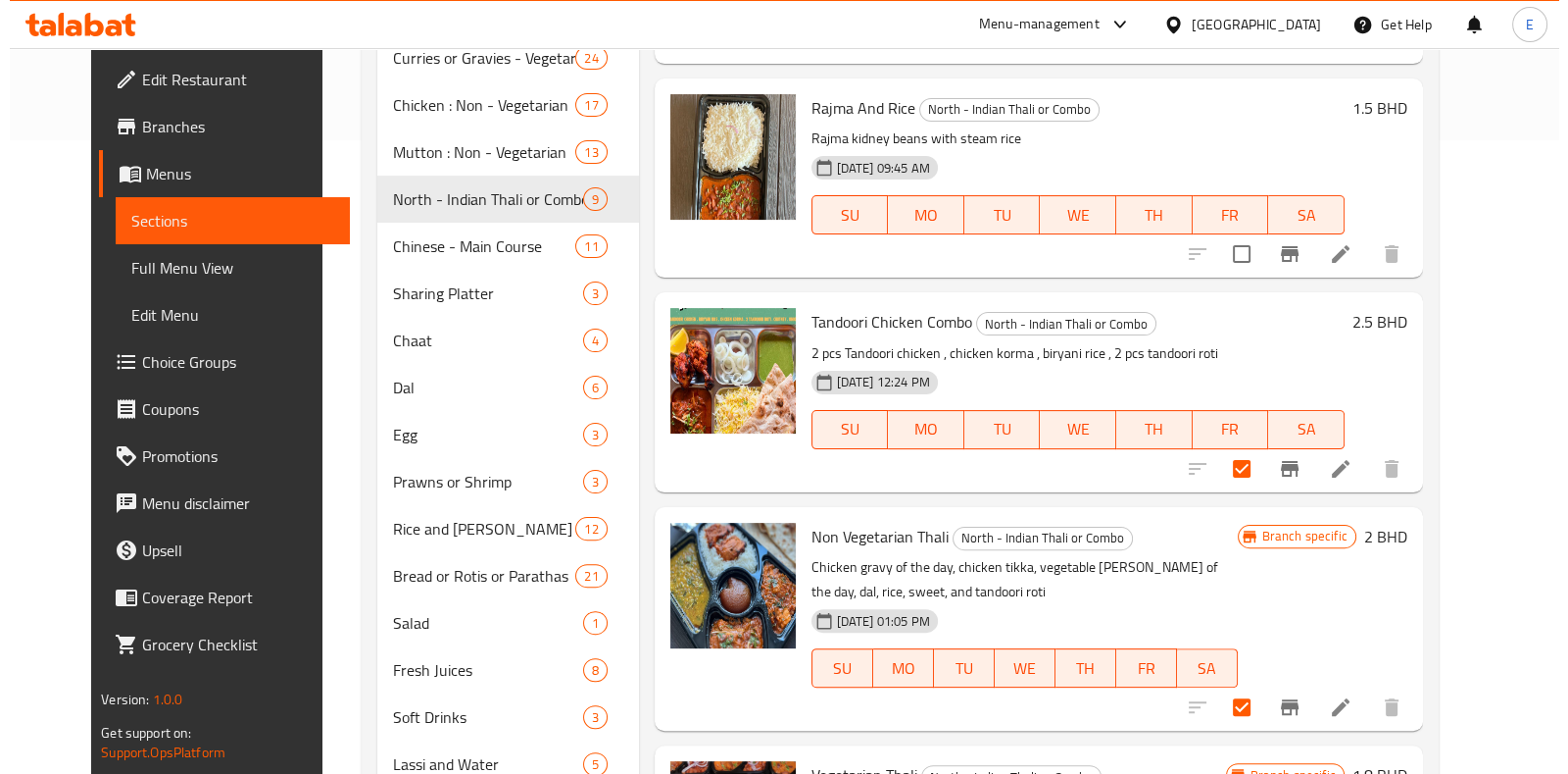
scroll to position [0, 0]
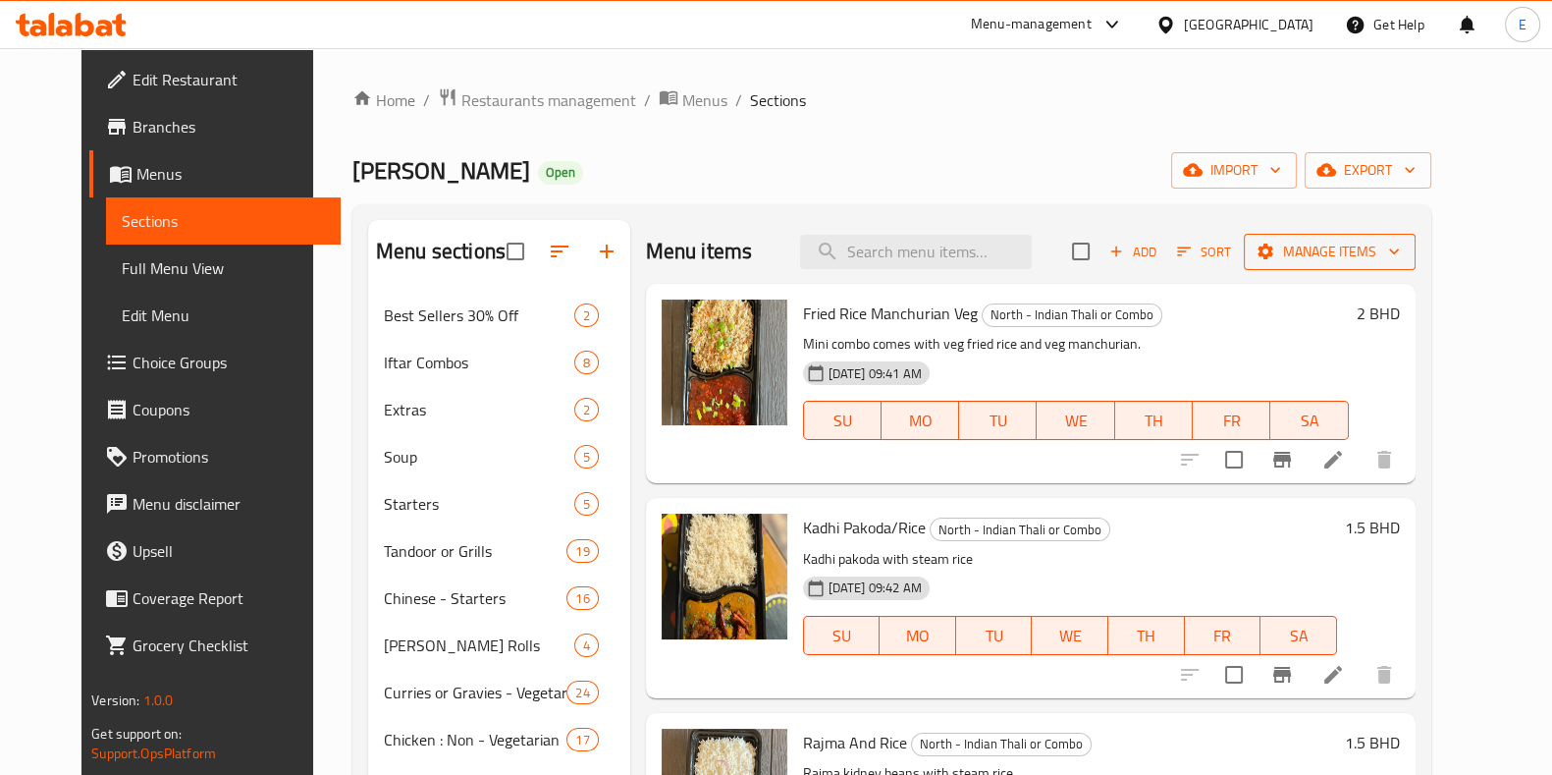
click at [1340, 259] on span "Manage items" at bounding box center [1330, 252] width 140 height 25
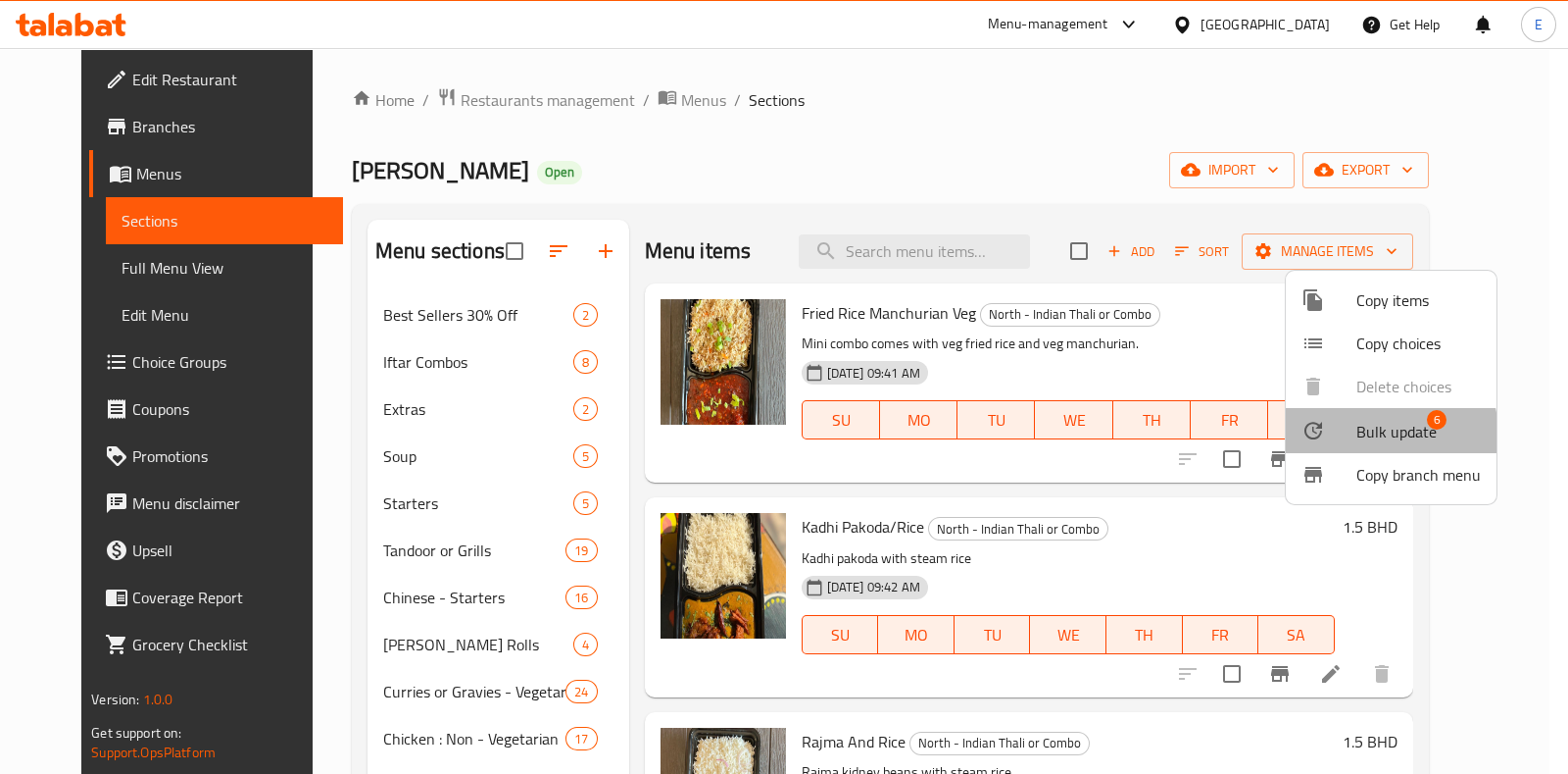
click at [1360, 436] on span "Bulk update" at bounding box center [1396, 431] width 81 height 24
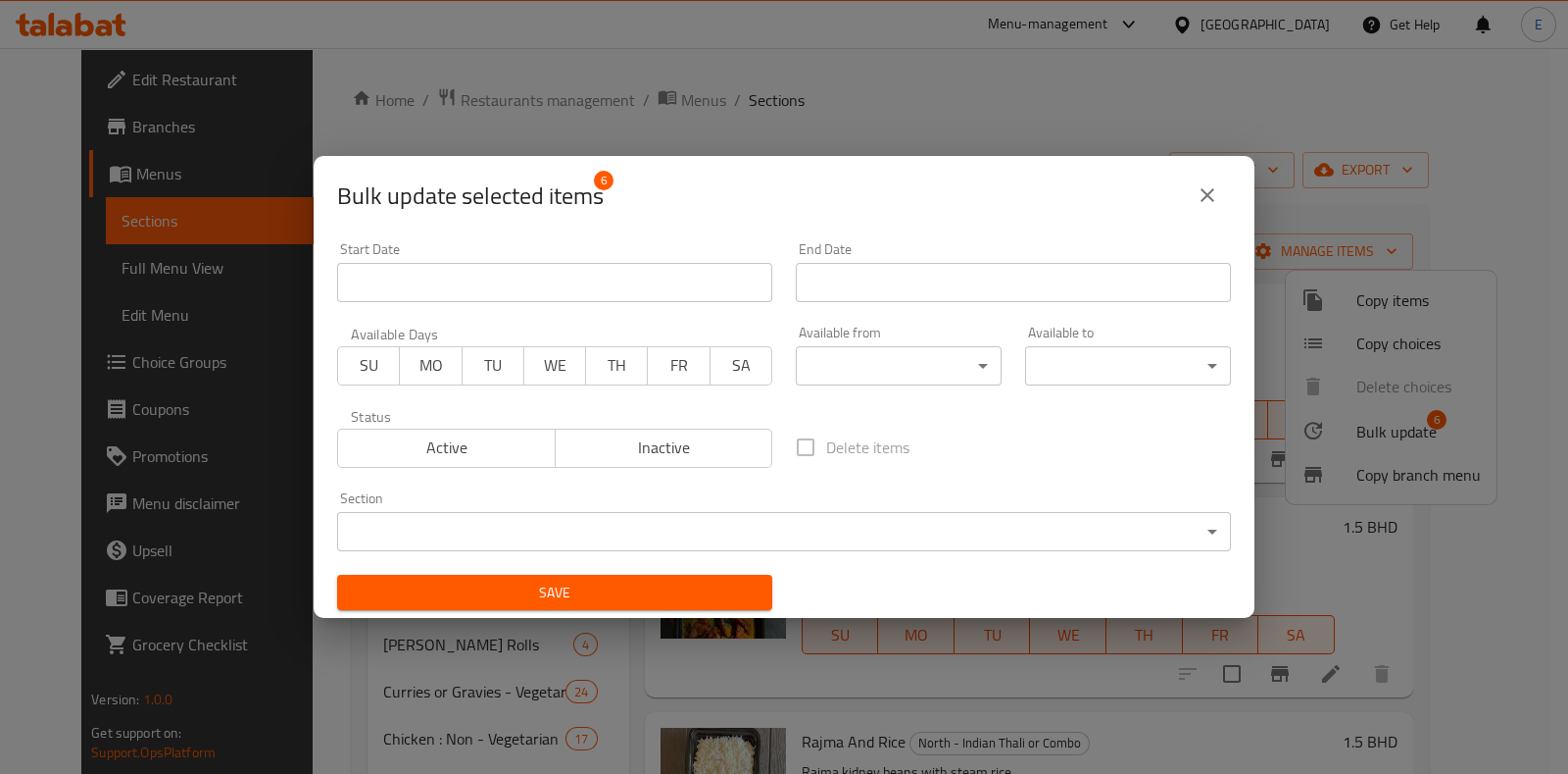
click at [814, 369] on body "​ Menu-management [GEOGRAPHIC_DATA] Get Help E Edit Restaurant Branches Menus S…" at bounding box center [784, 410] width 1568 height 726
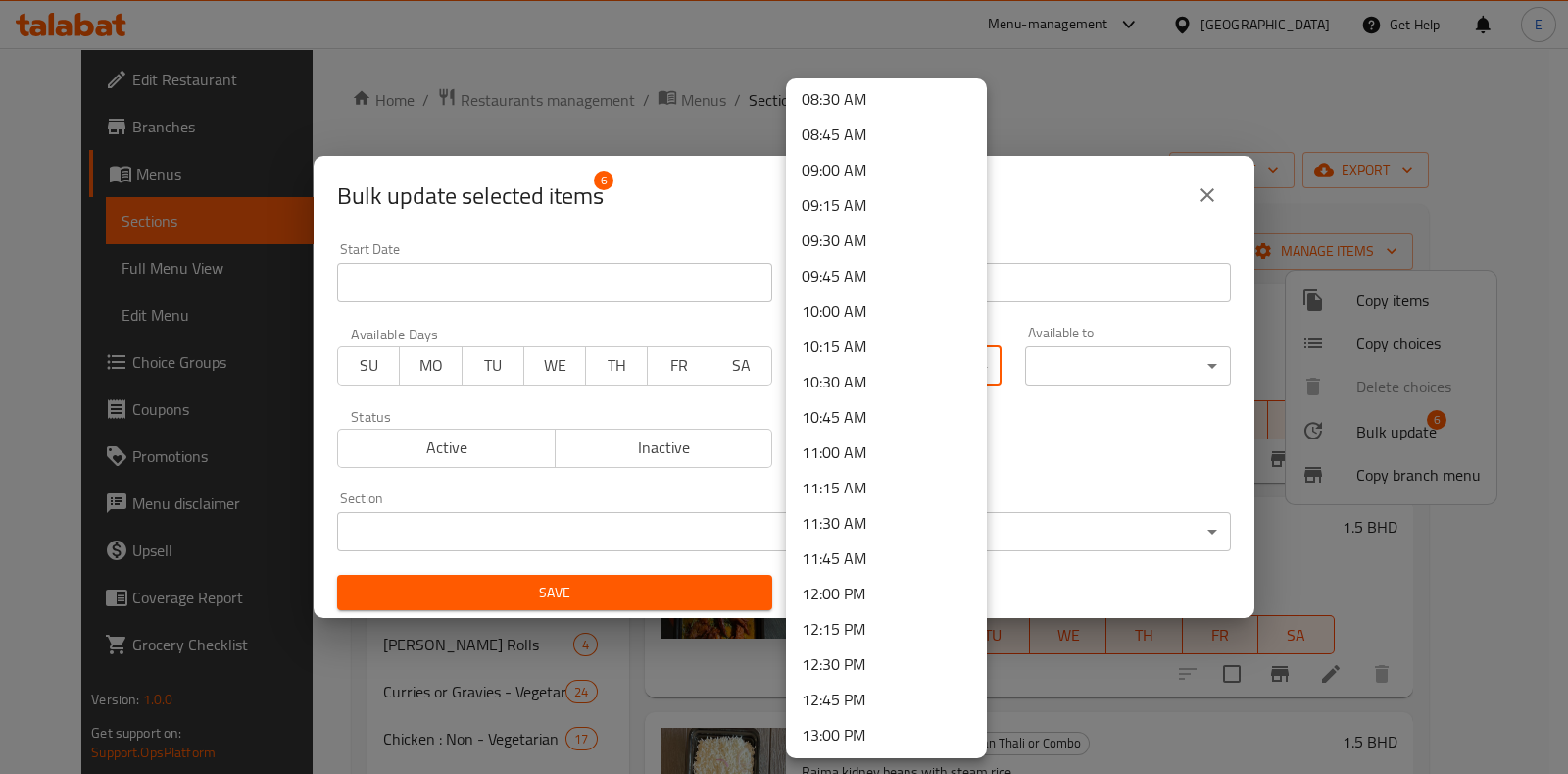
scroll to position [1225, 0]
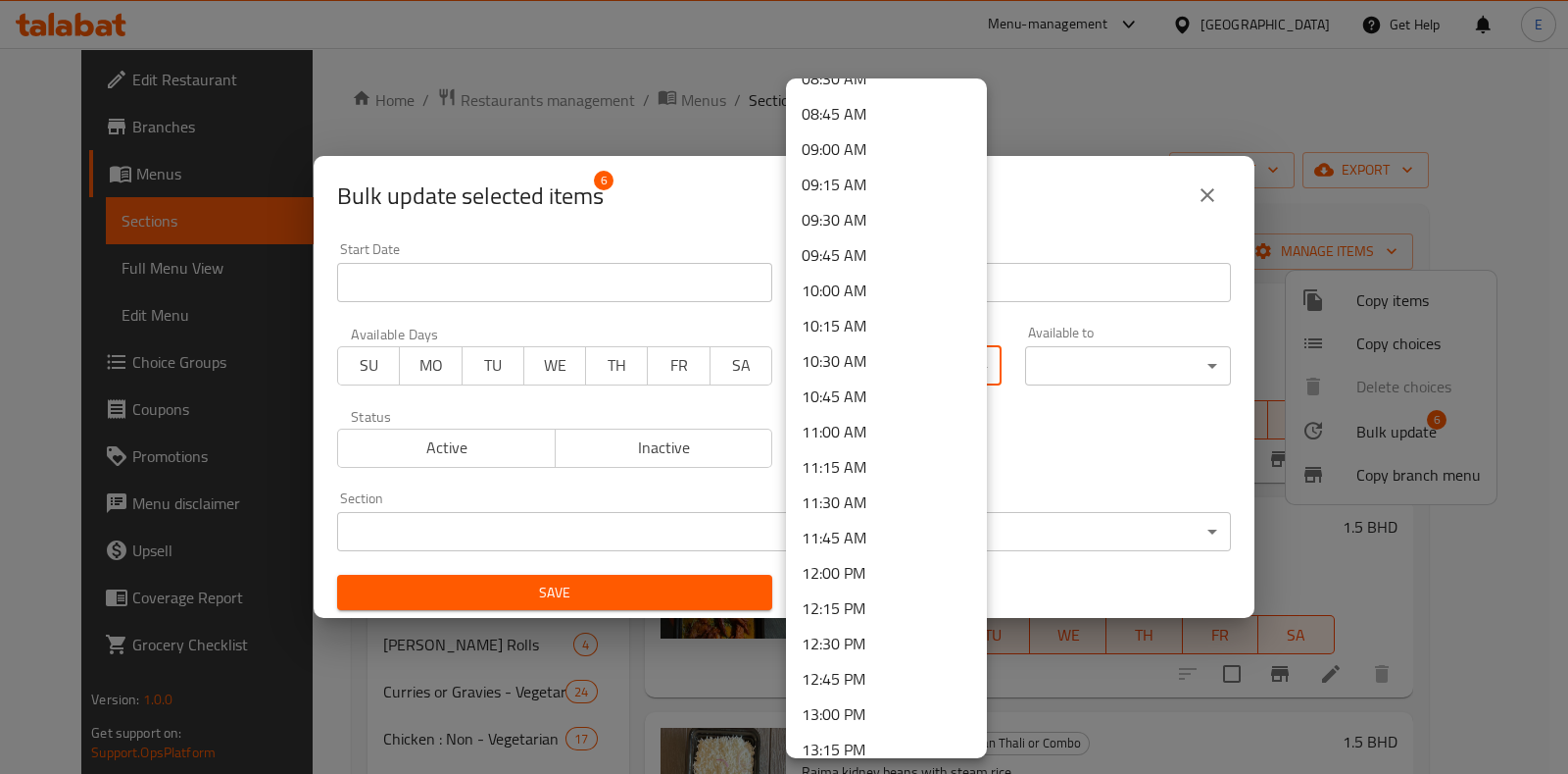
click at [849, 434] on li "11:00 AM" at bounding box center [886, 430] width 201 height 35
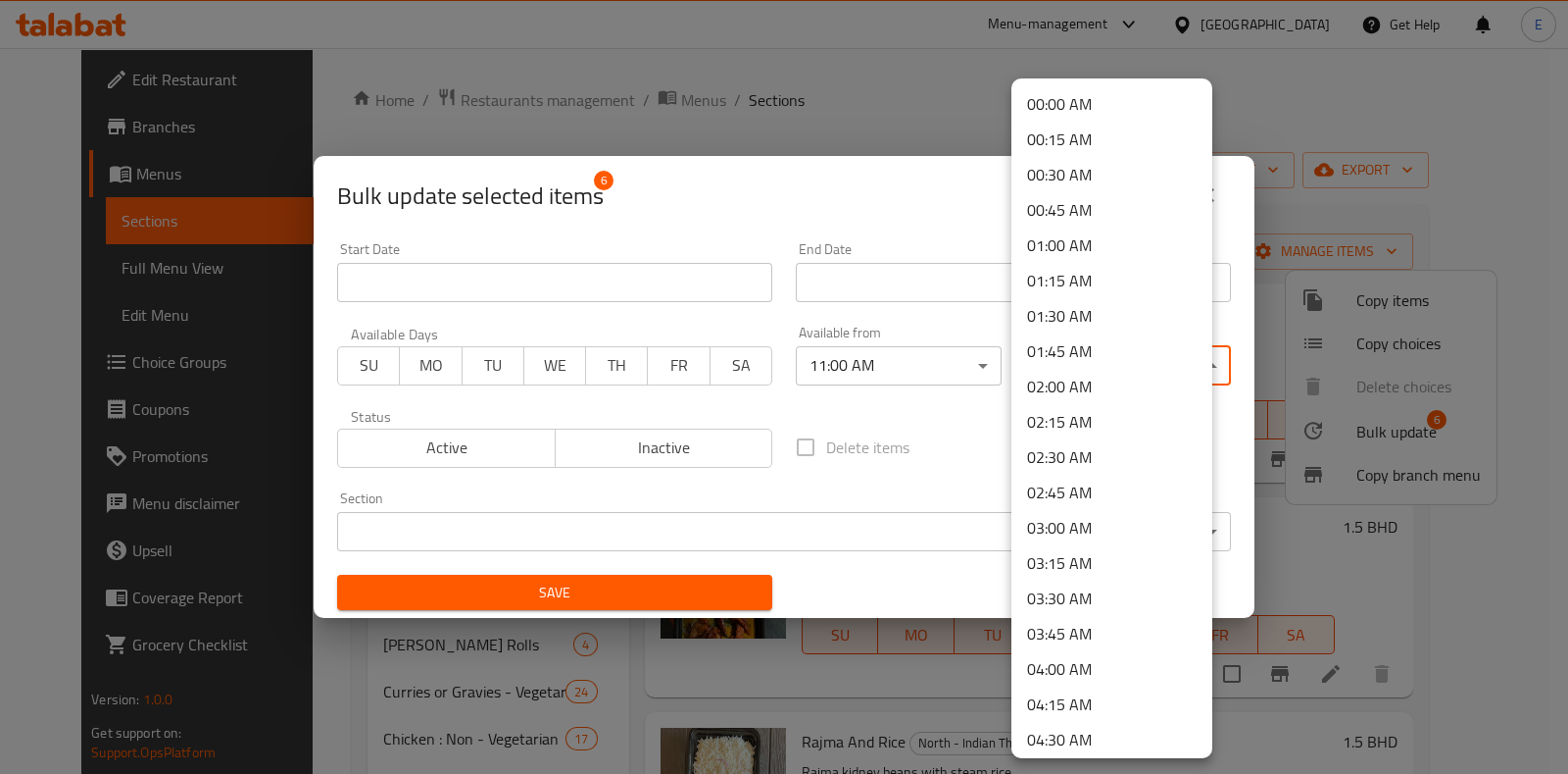
click at [1135, 376] on body "​ Menu-management [GEOGRAPHIC_DATA] Get Help E Edit Restaurant Branches Menus S…" at bounding box center [784, 410] width 1568 height 726
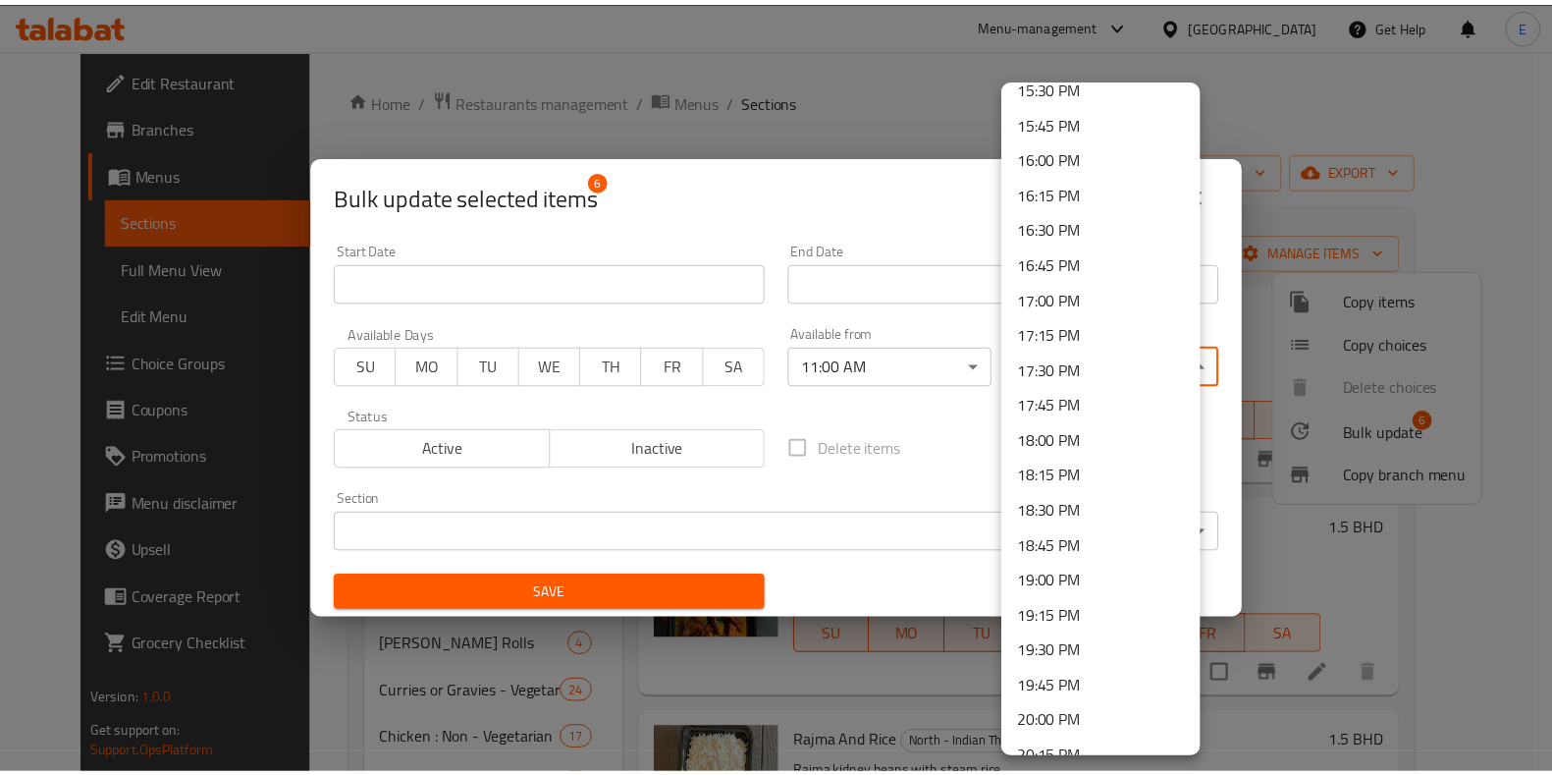
scroll to position [2209, 0]
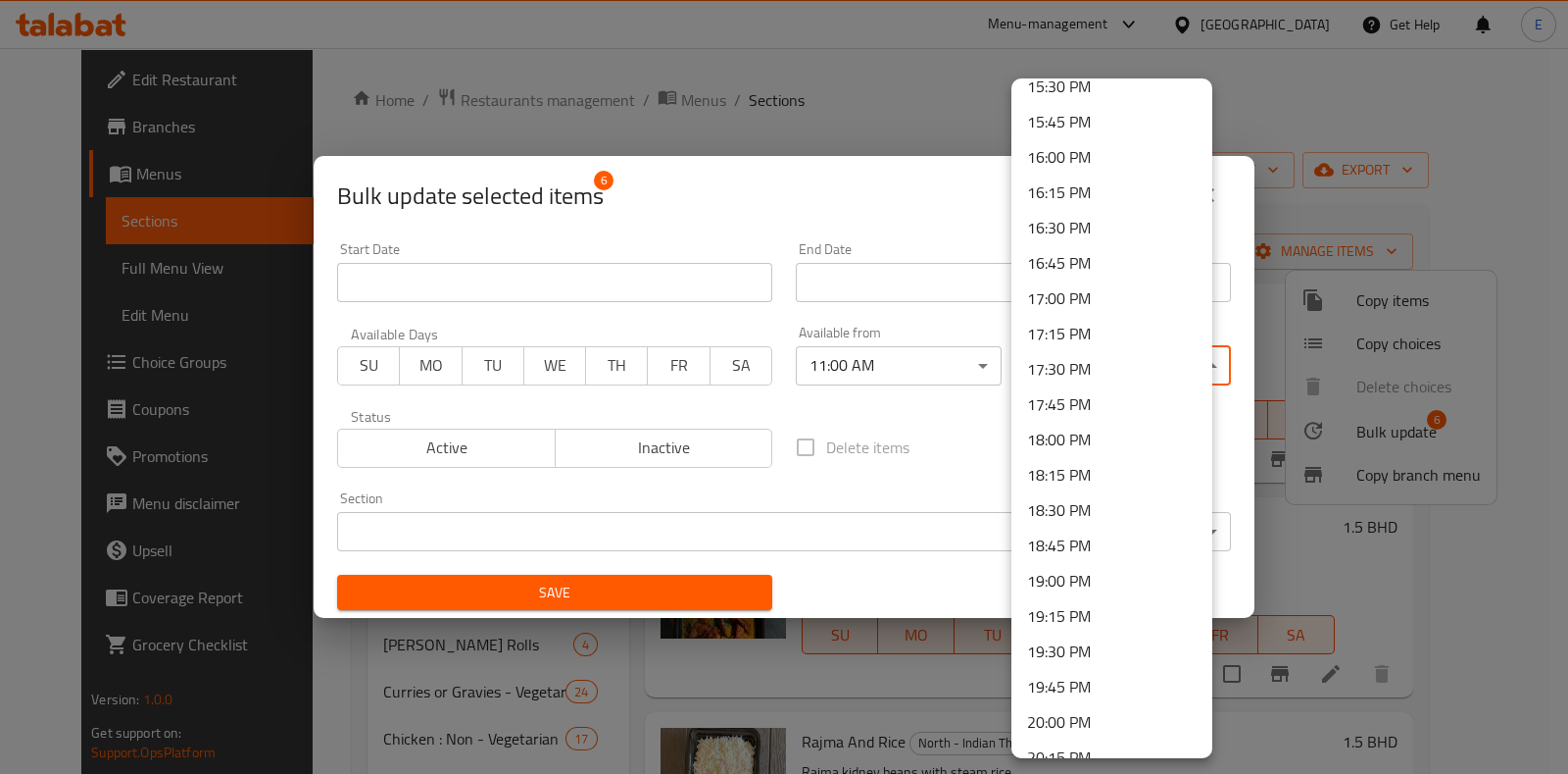
click at [1088, 428] on li "18:00 PM" at bounding box center [1111, 438] width 201 height 35
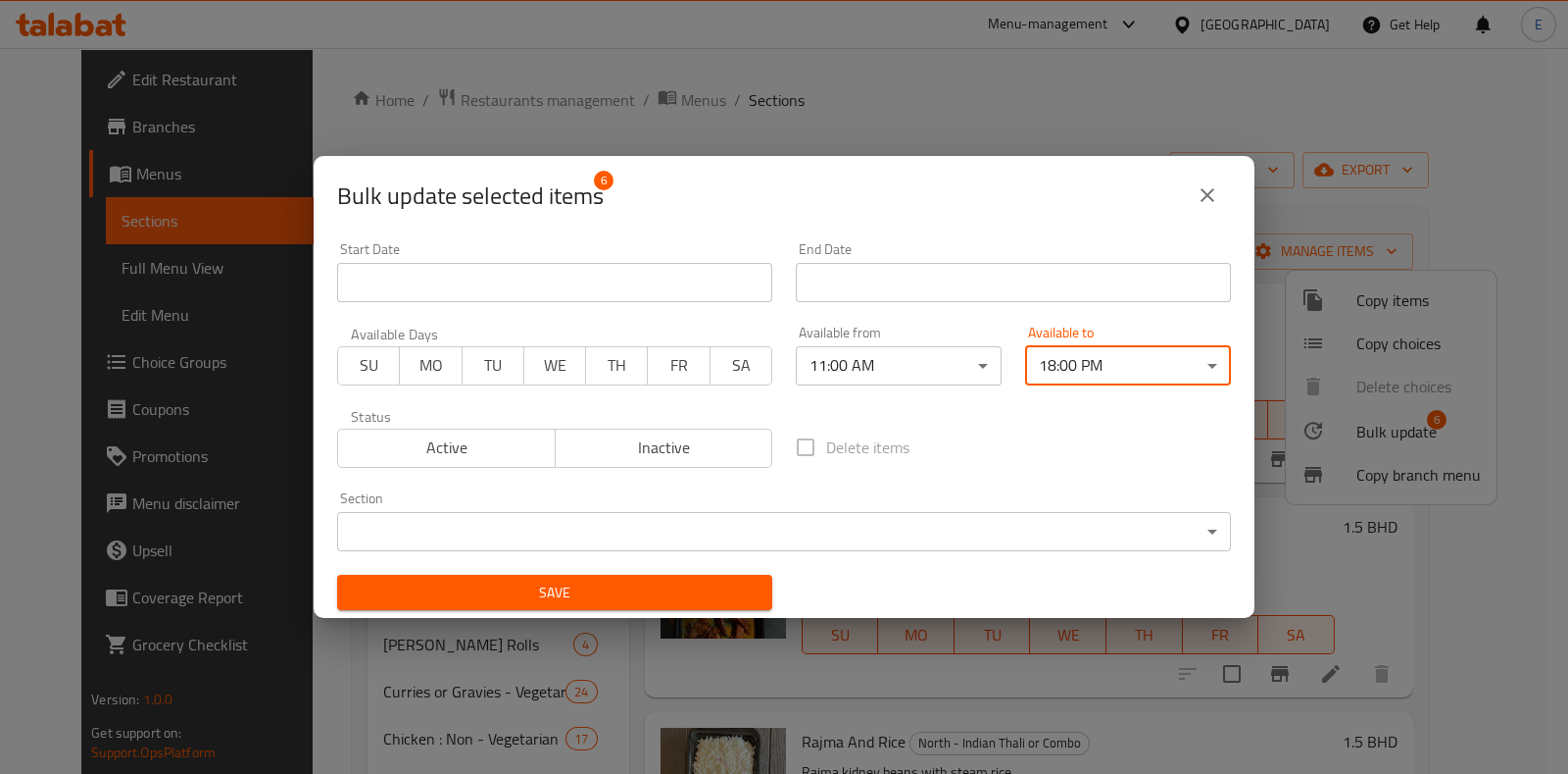
click at [665, 592] on span "Save" at bounding box center [555, 592] width 404 height 25
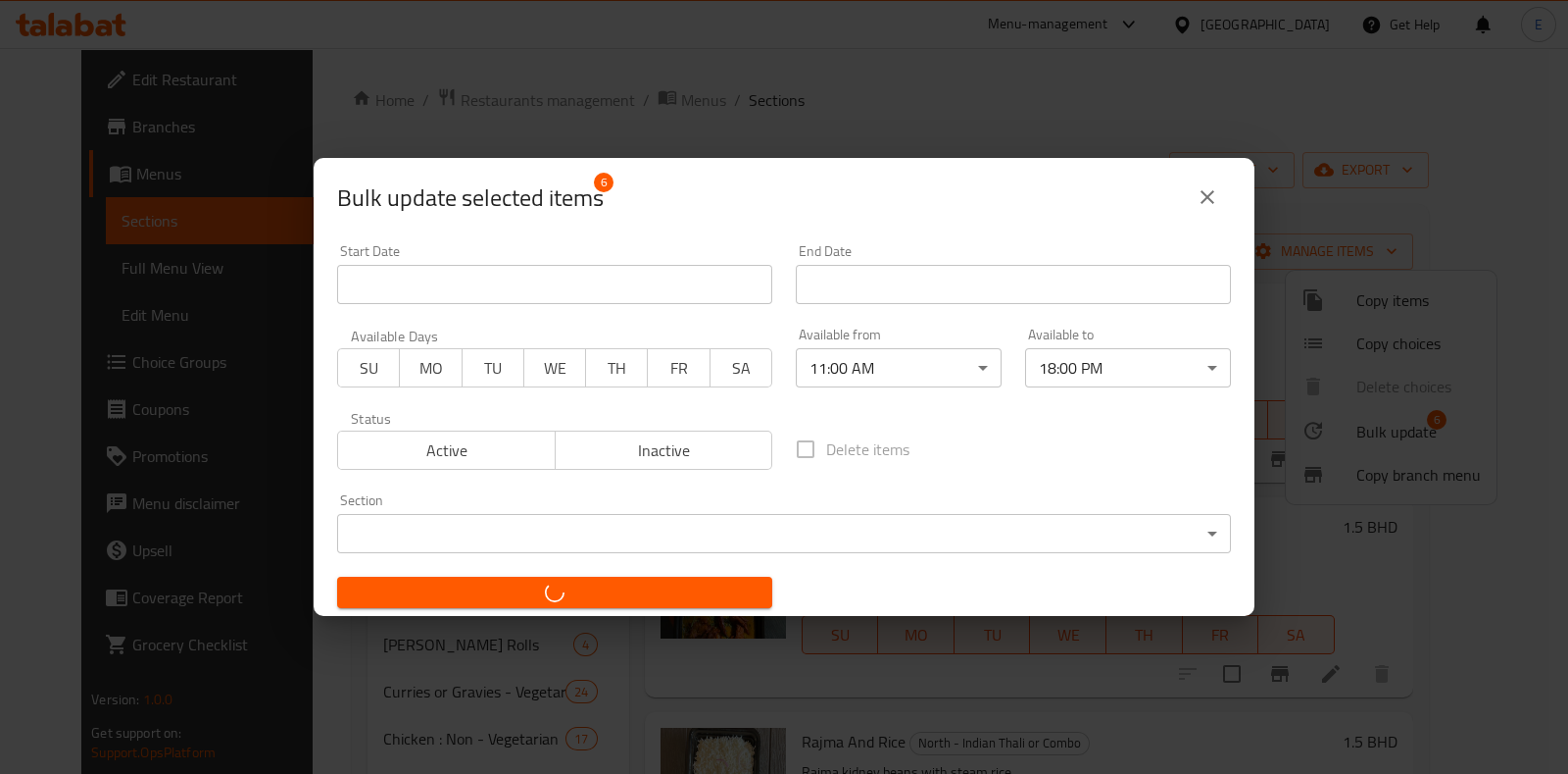
checkbox input "false"
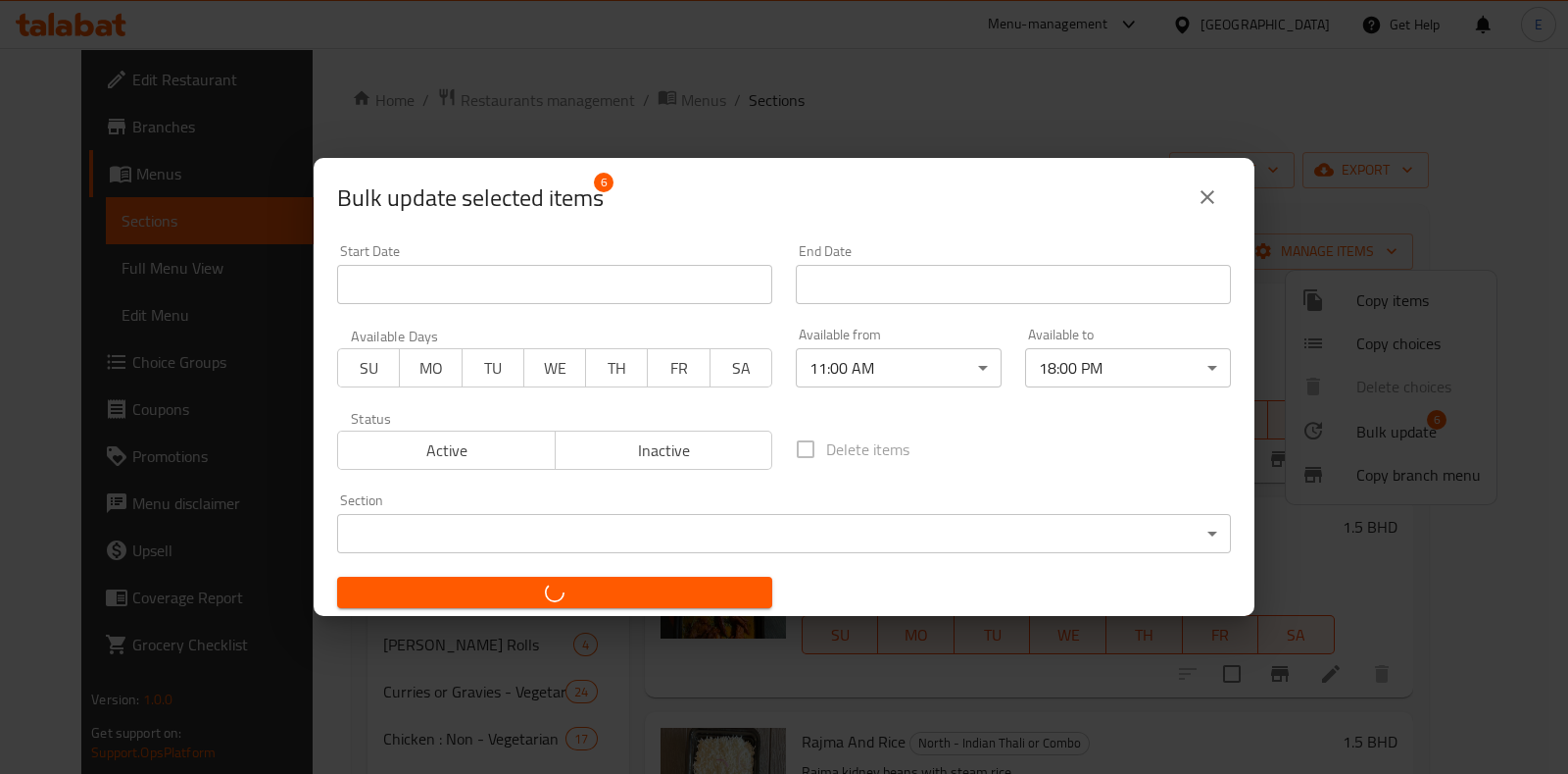
checkbox input "false"
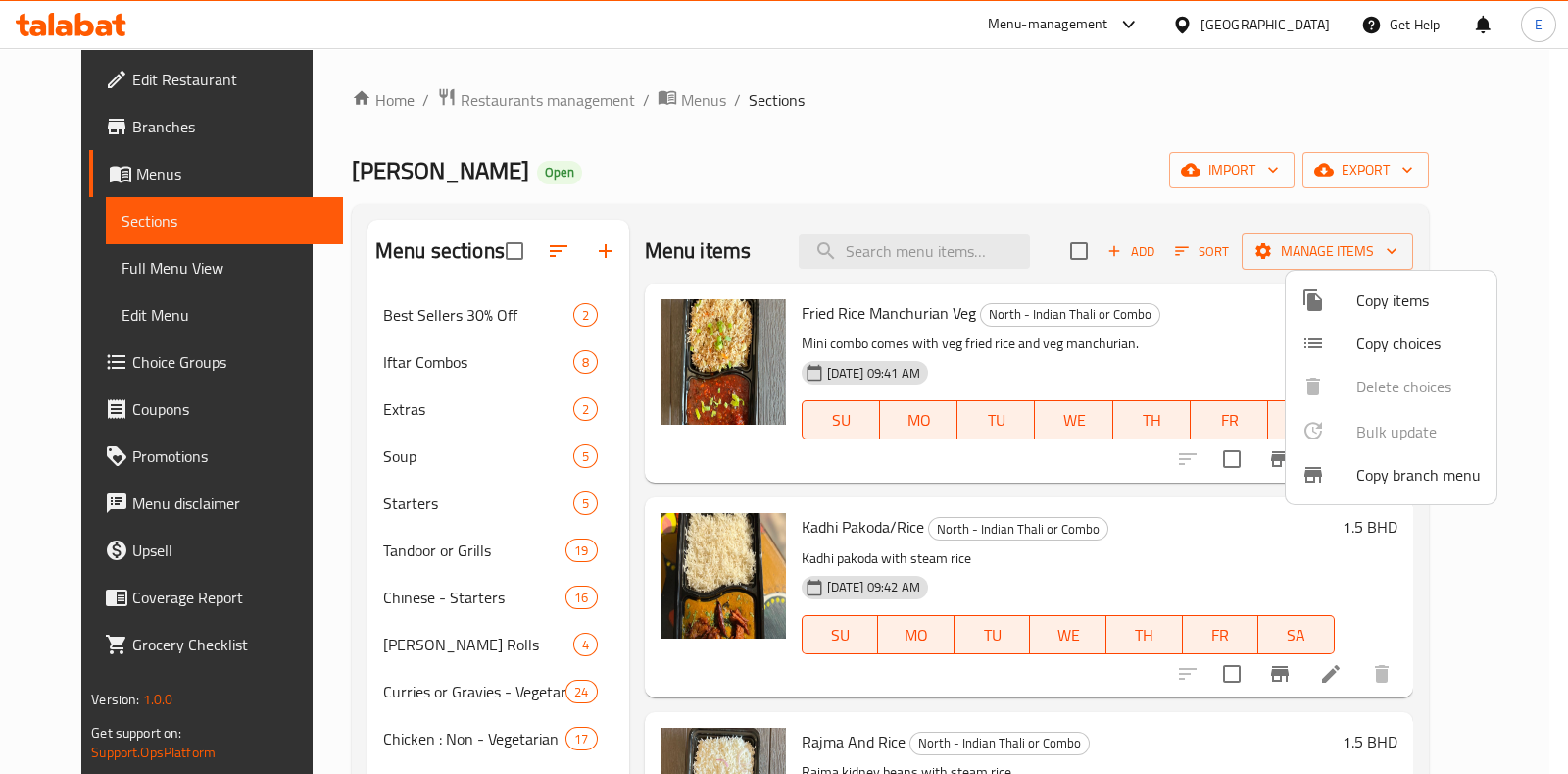
drag, startPoint x: 1023, startPoint y: 569, endPoint x: 685, endPoint y: 58, distance: 612.7
click at [685, 58] on div at bounding box center [784, 387] width 1568 height 774
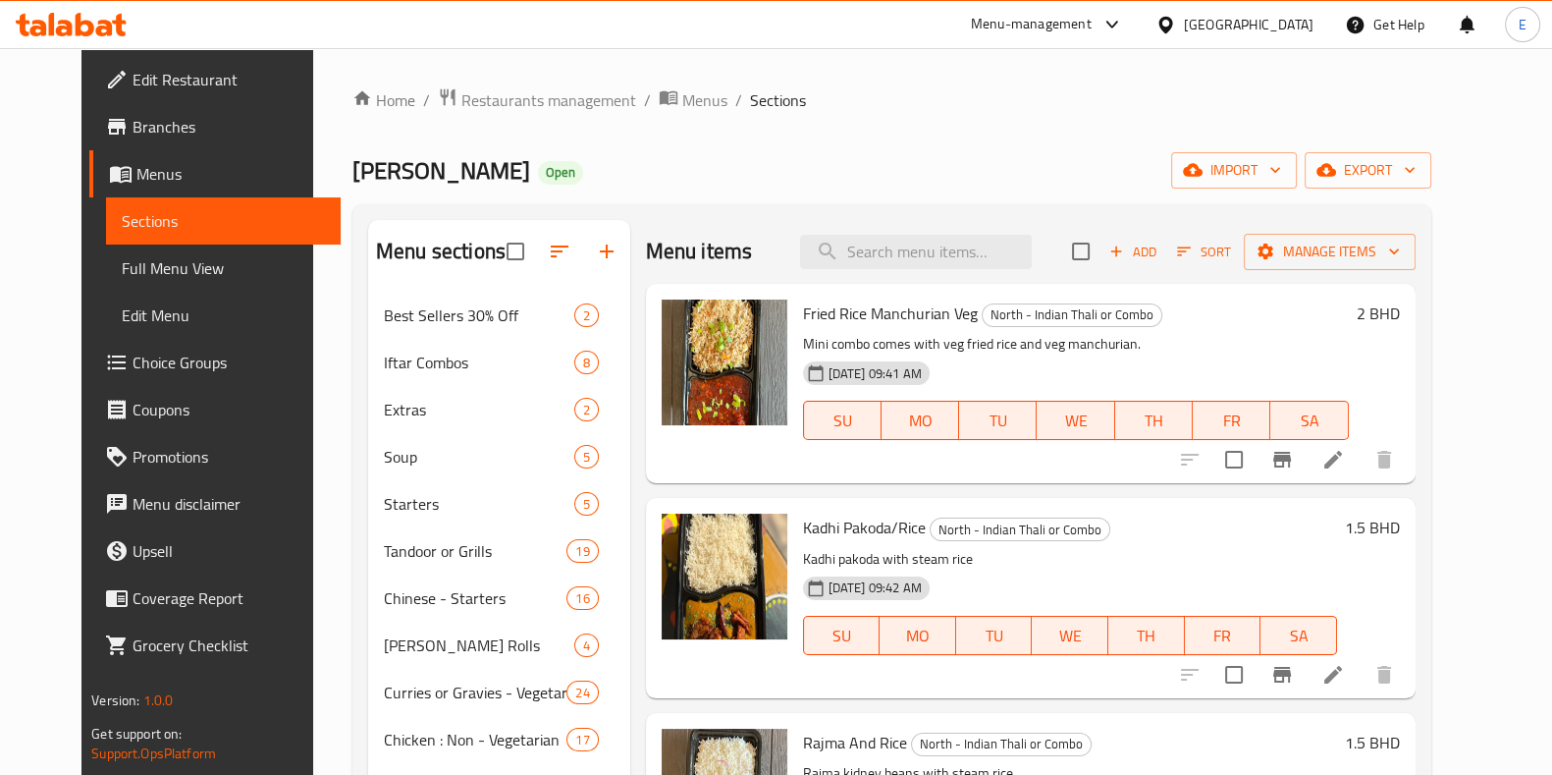
drag, startPoint x: 136, startPoint y: 21, endPoint x: 113, endPoint y: 19, distance: 22.7
click at [130, 22] on div at bounding box center [71, 24] width 142 height 39
click at [113, 19] on icon at bounding box center [71, 25] width 111 height 24
